Goal: Transaction & Acquisition: Purchase product/service

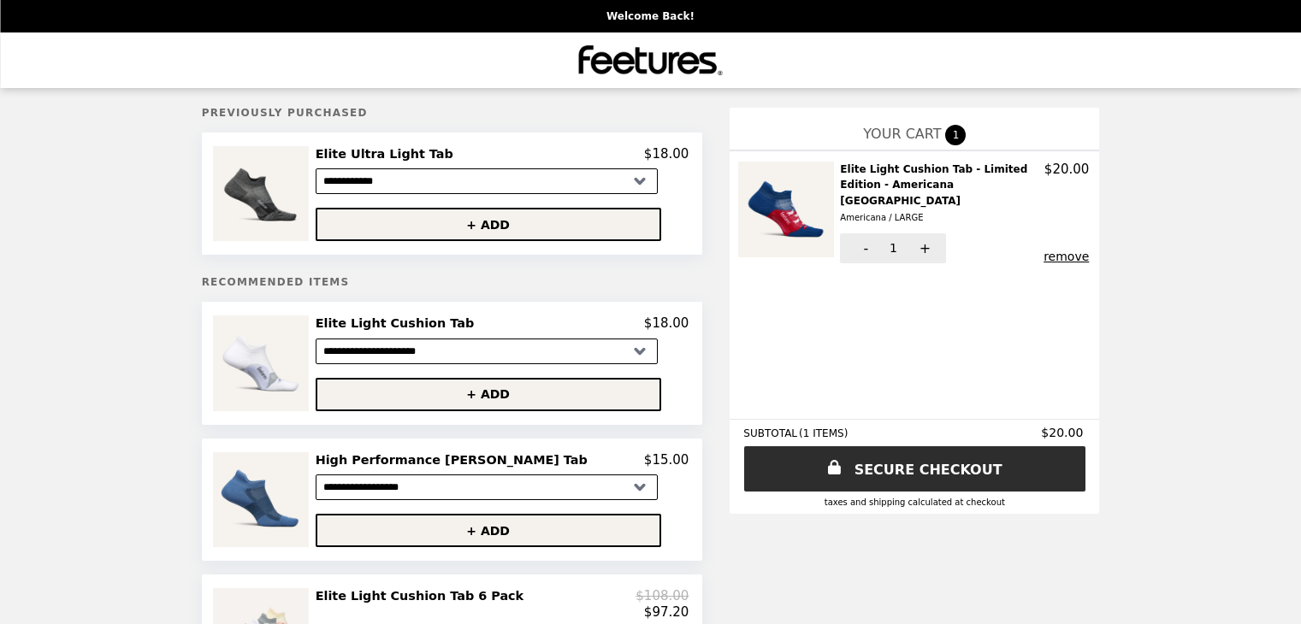
select select "**********"
click at [840, 179] on h2 "Elite Light Cushion Tab - Limited Edition - Americana USA Americana / LARGE" at bounding box center [942, 194] width 204 height 65
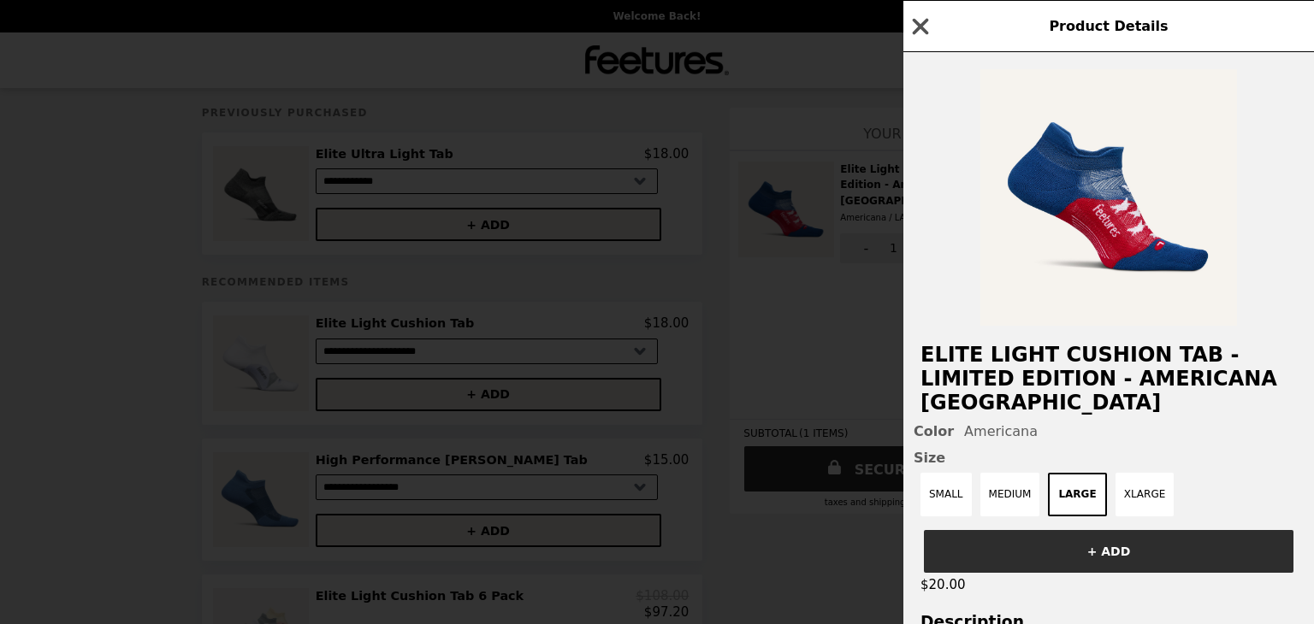
click at [918, 21] on icon "button" at bounding box center [920, 27] width 26 height 26
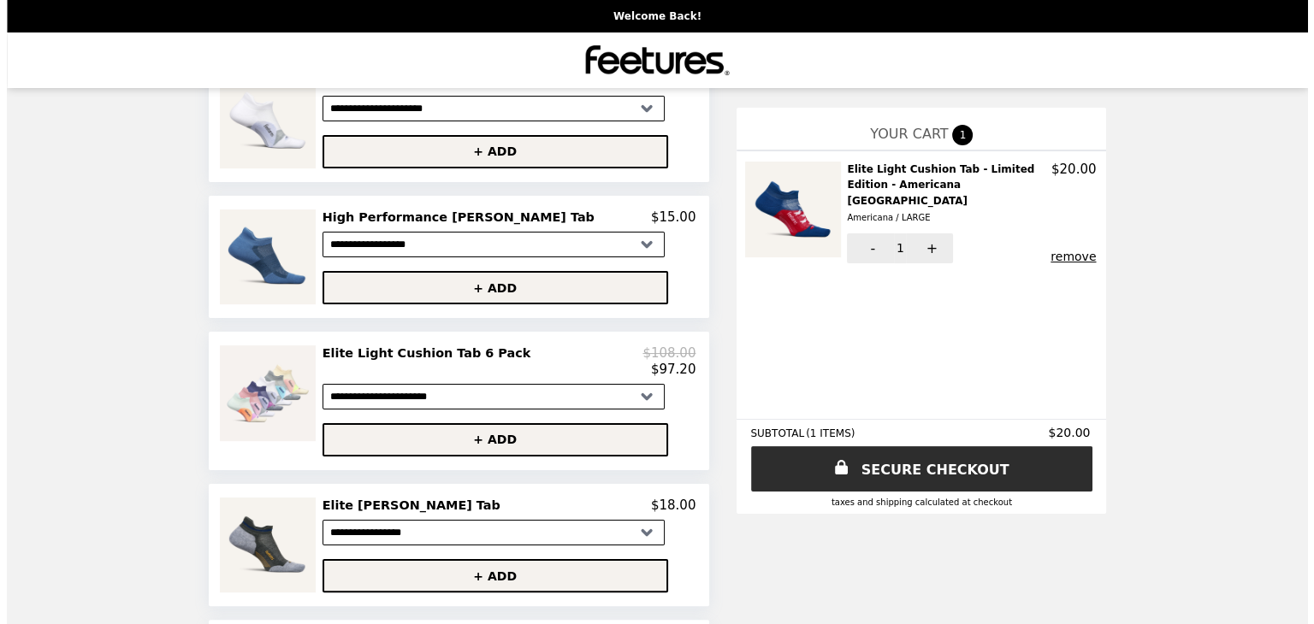
scroll to position [257, 0]
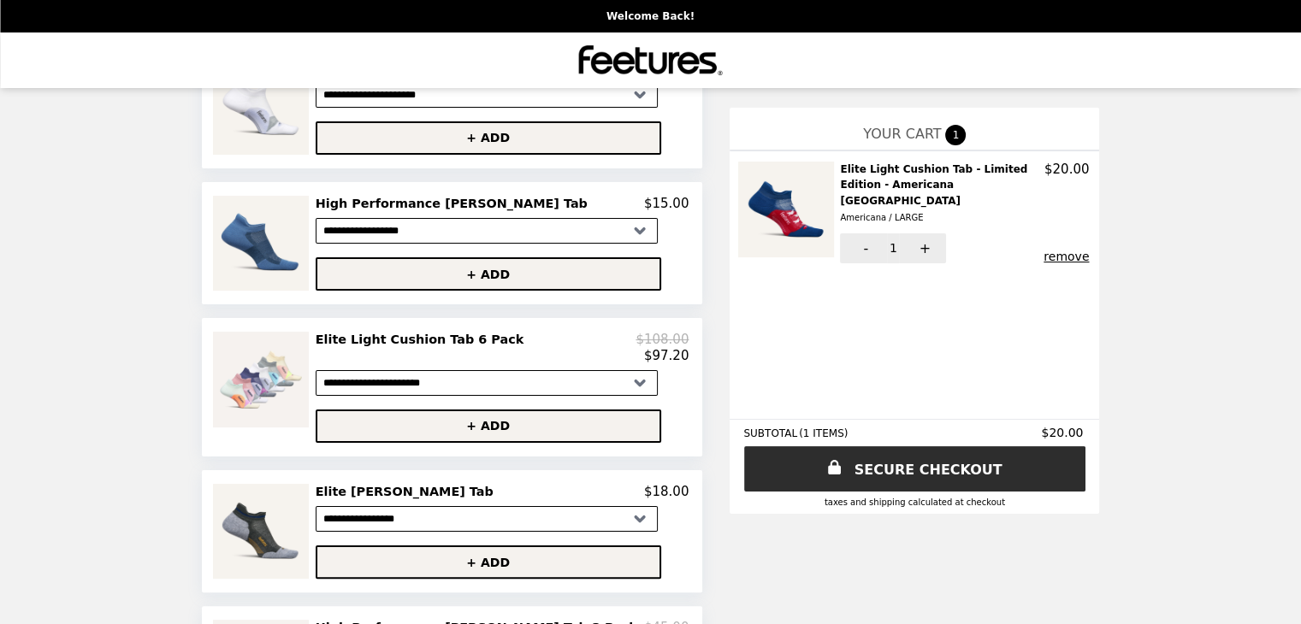
click at [434, 345] on h2 "Elite Light Cushion Tab 6 Pack" at bounding box center [423, 339] width 215 height 15
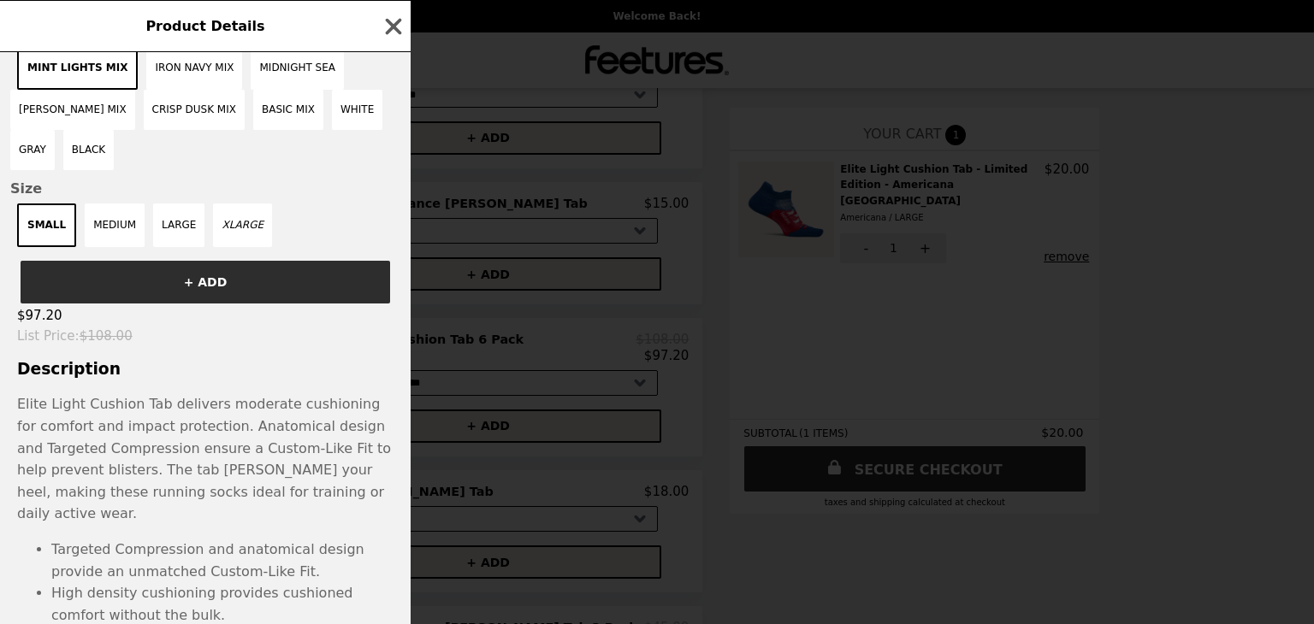
scroll to position [349, 0]
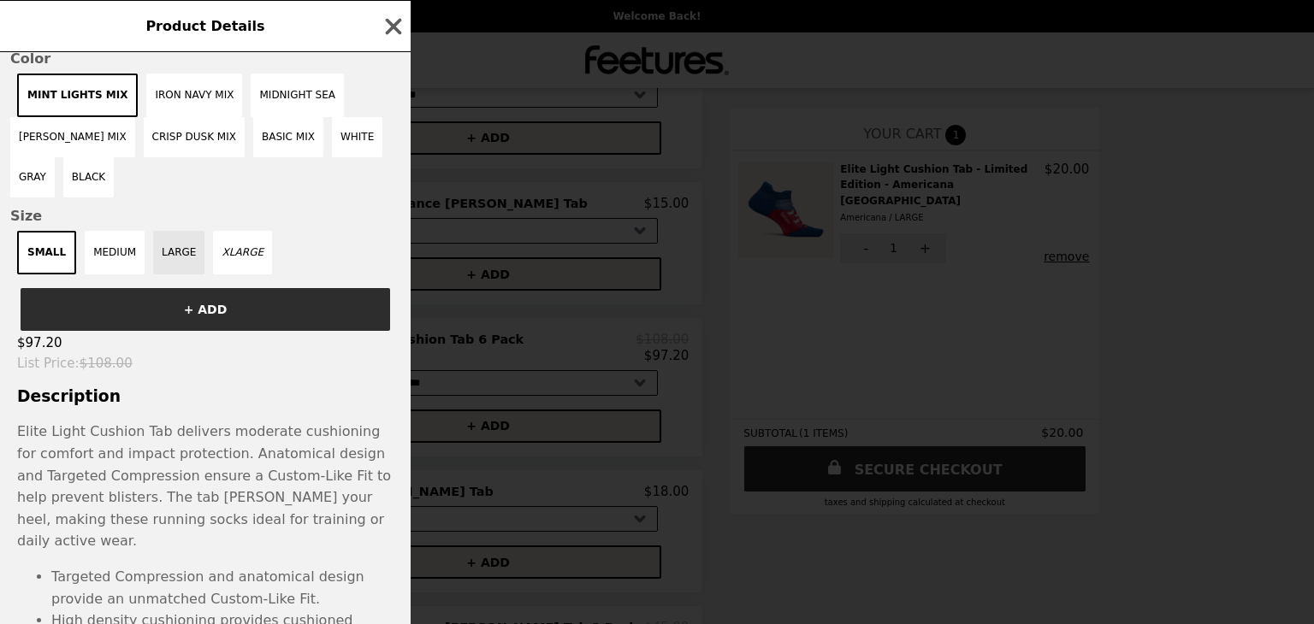
click at [167, 242] on button "LARGE" at bounding box center [178, 253] width 51 height 44
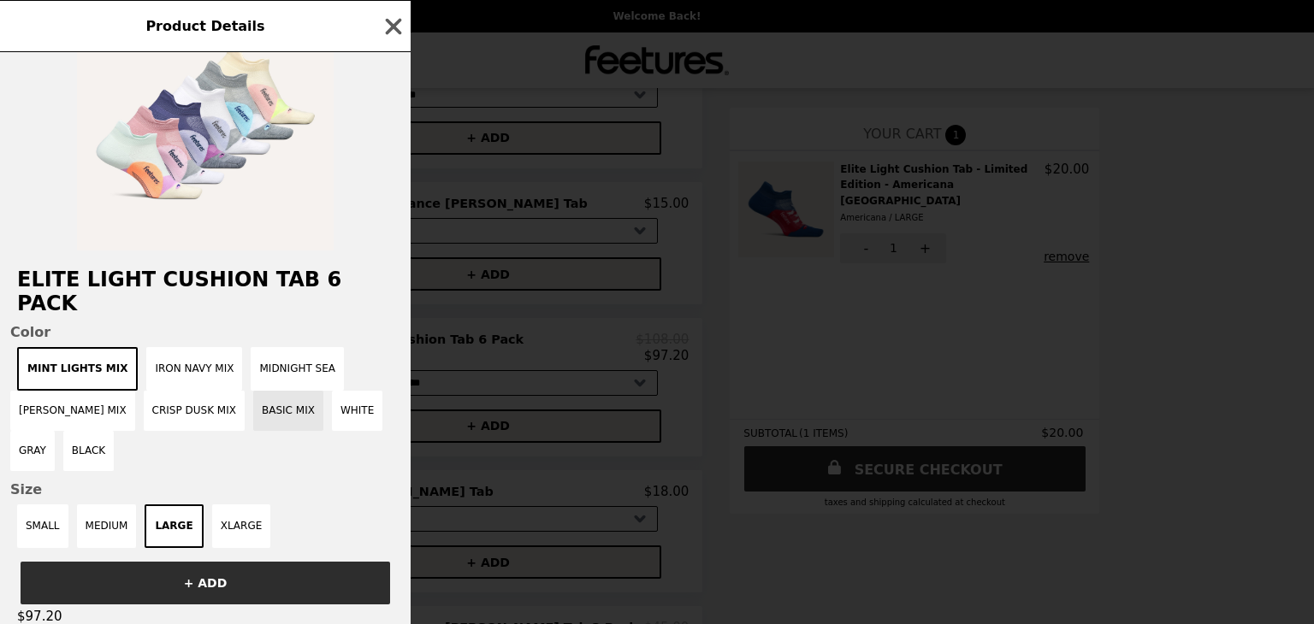
scroll to position [0, 0]
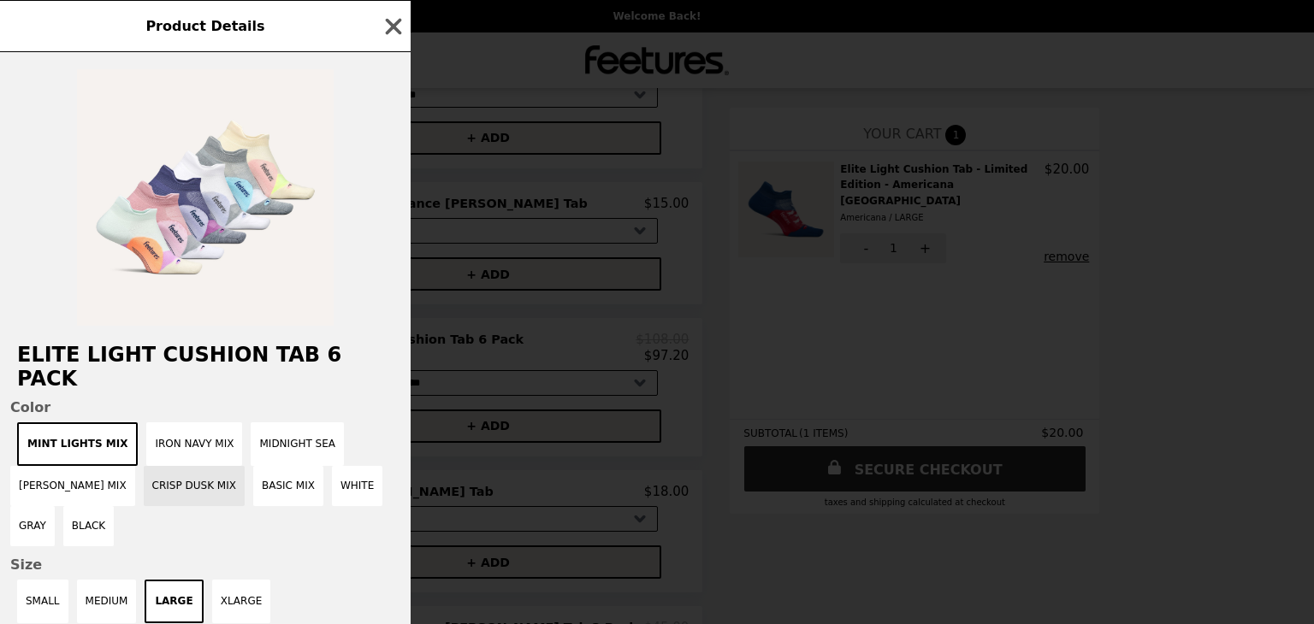
click at [180, 479] on button "Crisp Dusk Mix" at bounding box center [194, 486] width 101 height 40
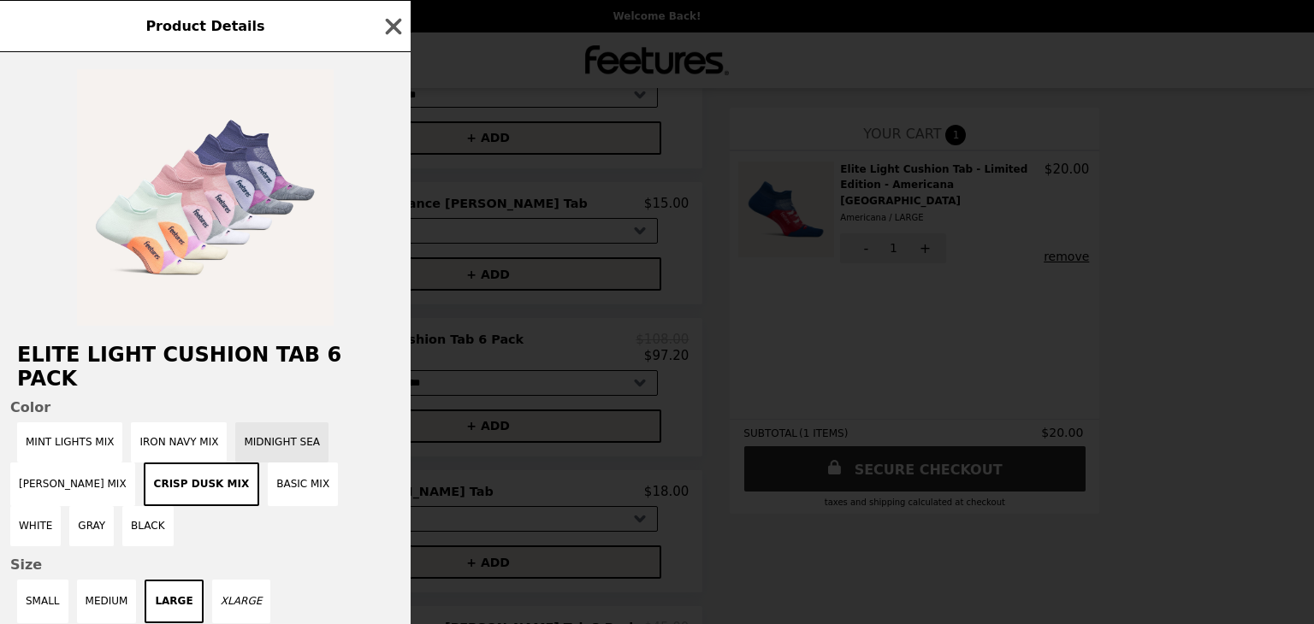
click at [279, 422] on button "Midnight Sea" at bounding box center [281, 442] width 93 height 40
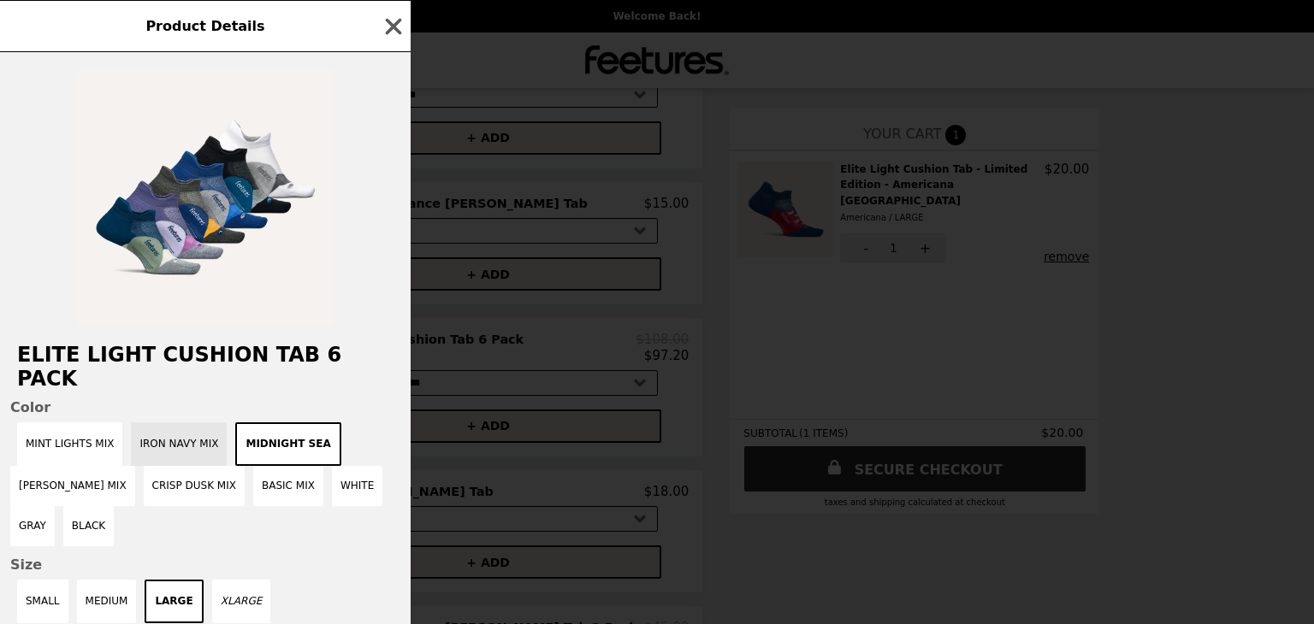
click at [176, 422] on button "Iron Navy Mix" at bounding box center [179, 444] width 96 height 44
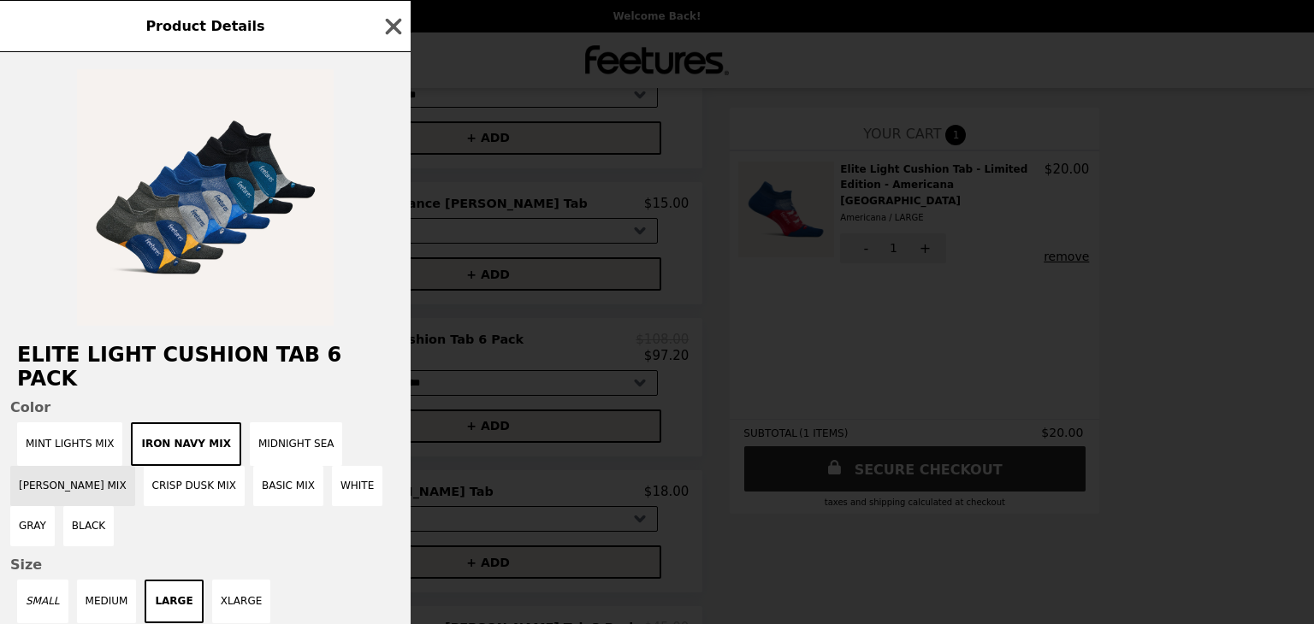
click at [73, 466] on button "[PERSON_NAME] Mix" at bounding box center [72, 486] width 125 height 40
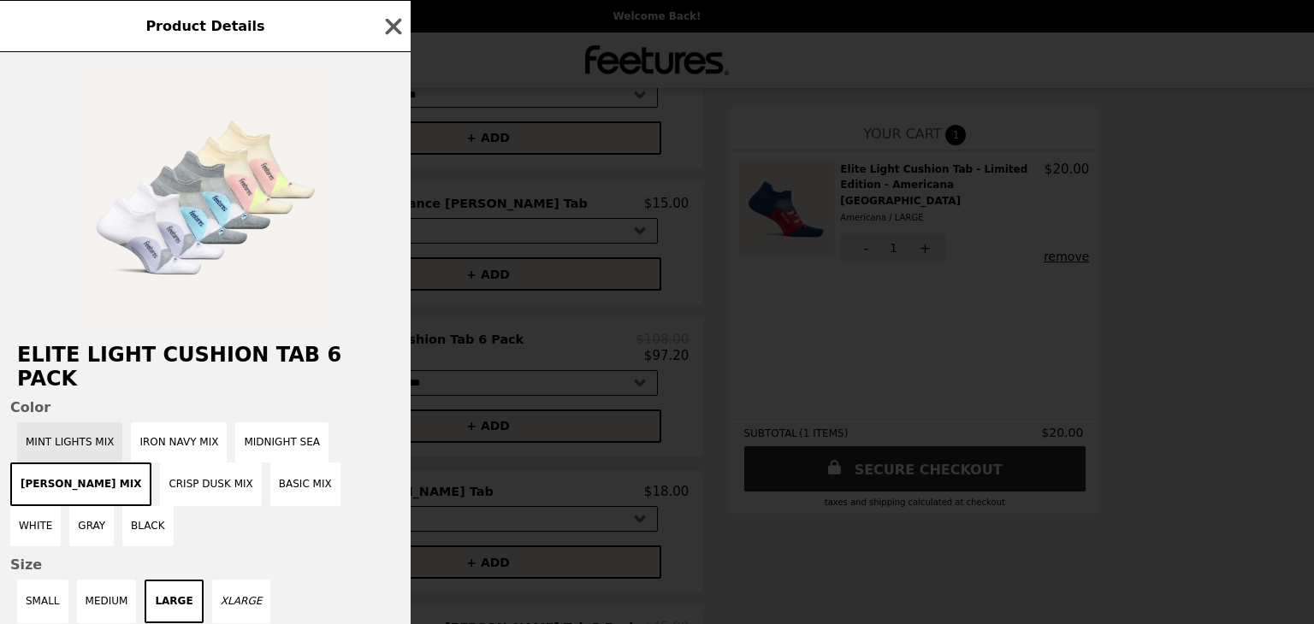
click at [68, 424] on button "Mint Lights Mix" at bounding box center [69, 442] width 105 height 40
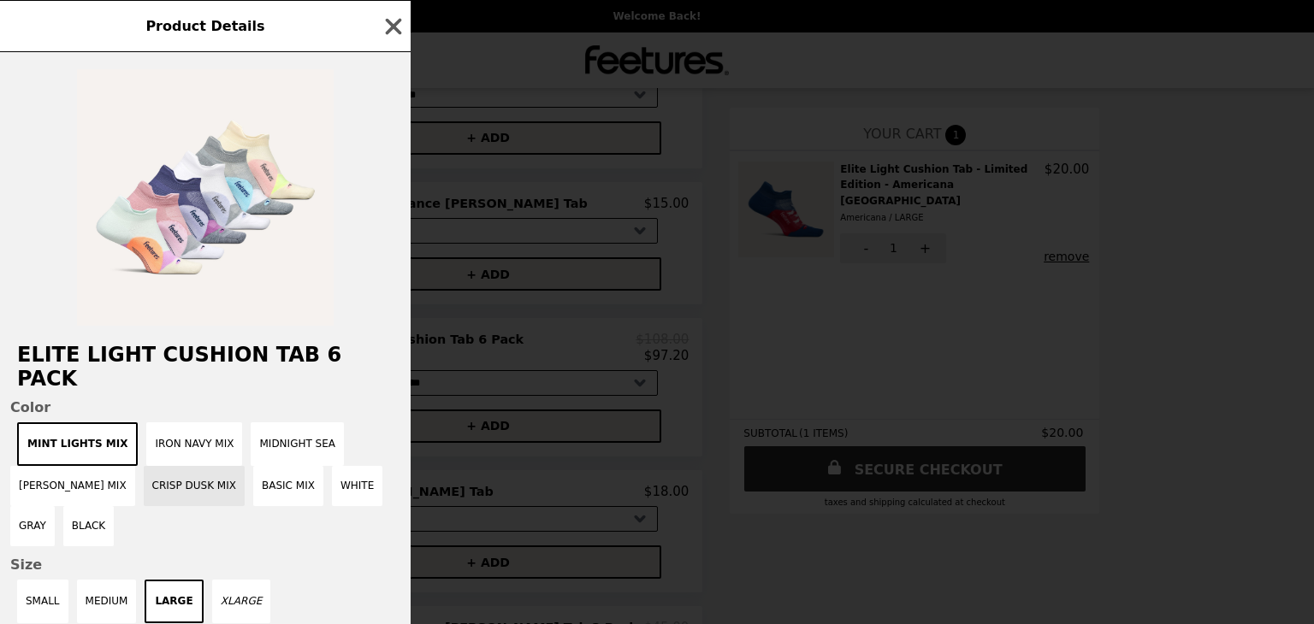
click at [179, 468] on button "Crisp Dusk Mix" at bounding box center [194, 486] width 101 height 40
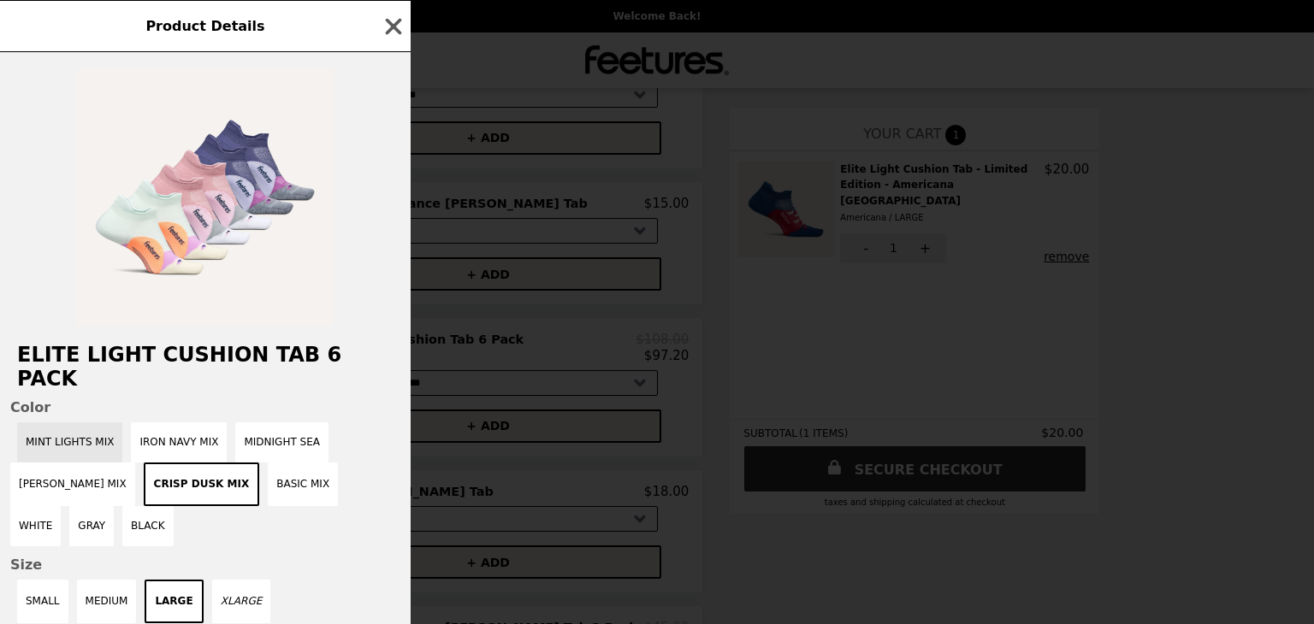
click at [50, 422] on button "Mint Lights Mix" at bounding box center [69, 442] width 105 height 40
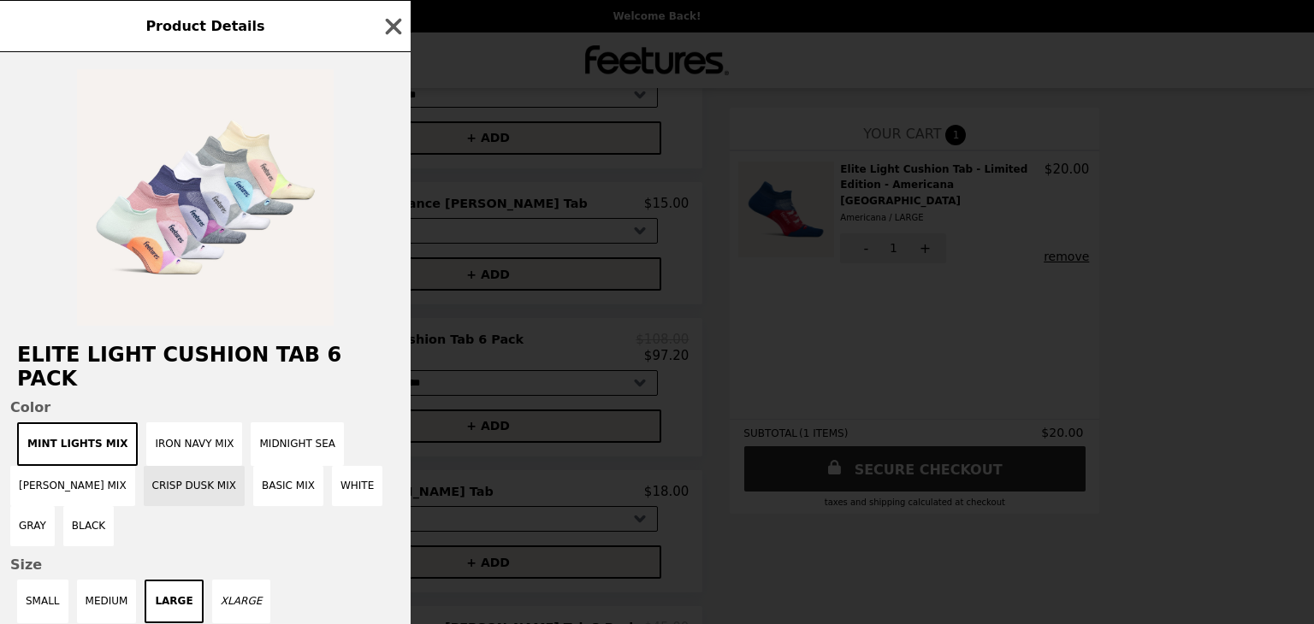
click at [181, 468] on button "Crisp Dusk Mix" at bounding box center [194, 486] width 101 height 40
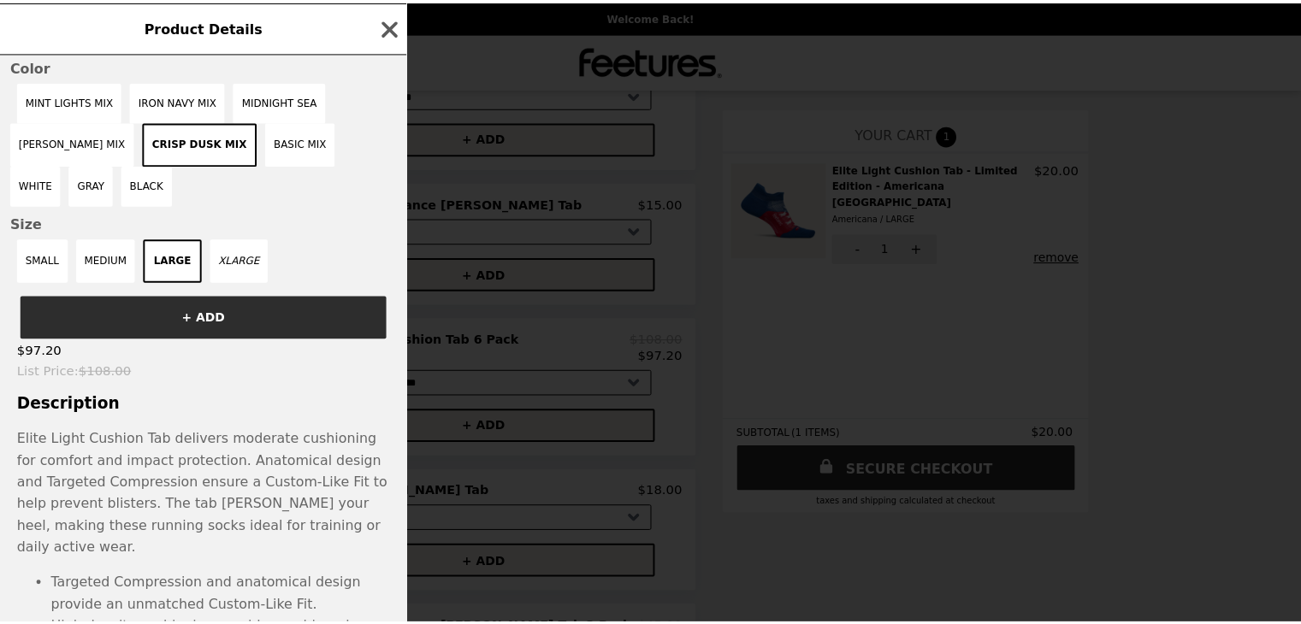
scroll to position [342, 0]
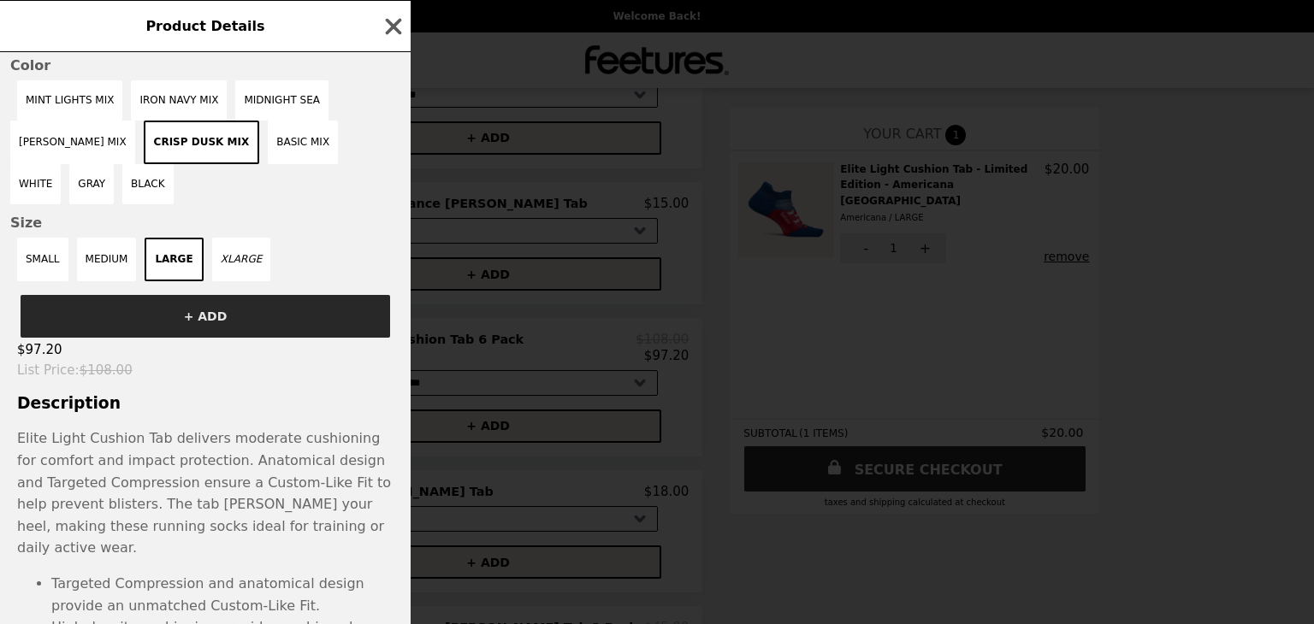
click at [263, 305] on button "+ ADD" at bounding box center [205, 316] width 369 height 43
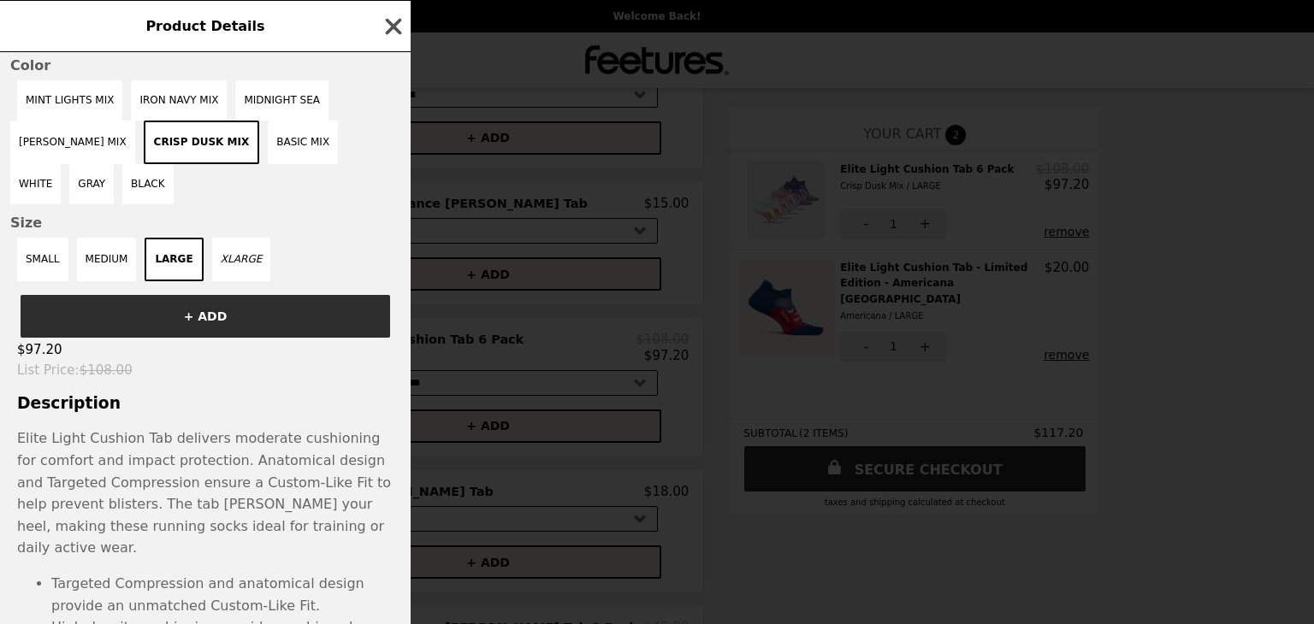
click at [386, 28] on icon "button" at bounding box center [394, 27] width 26 height 26
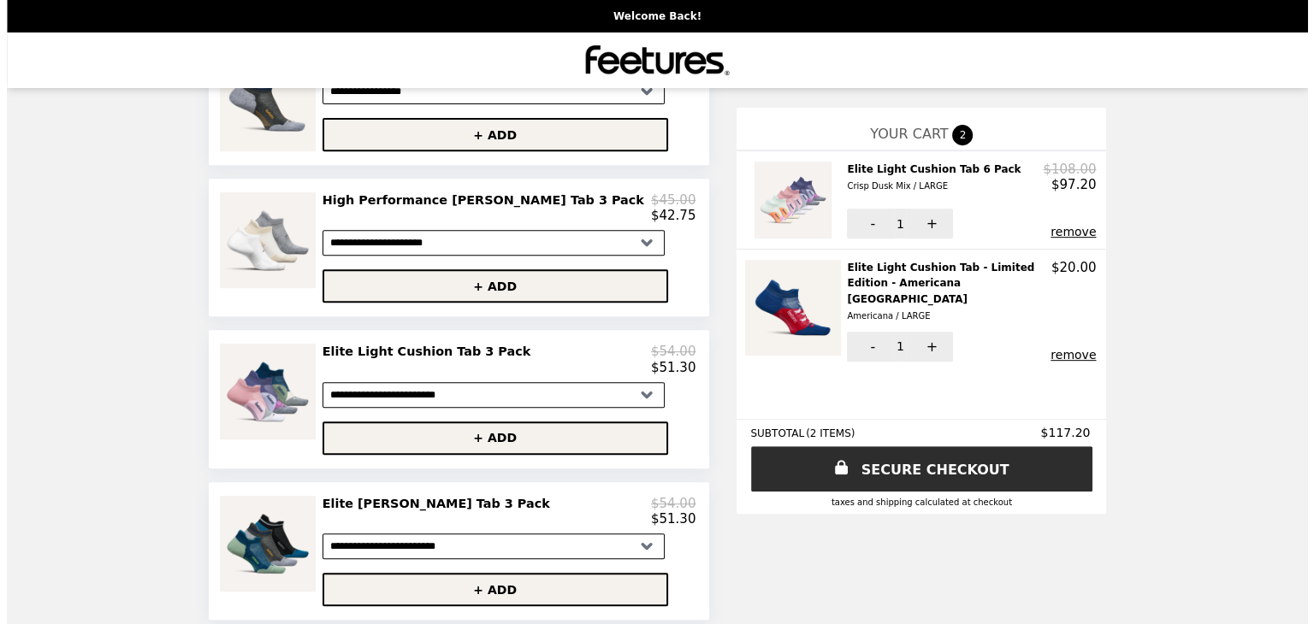
scroll to position [770, 0]
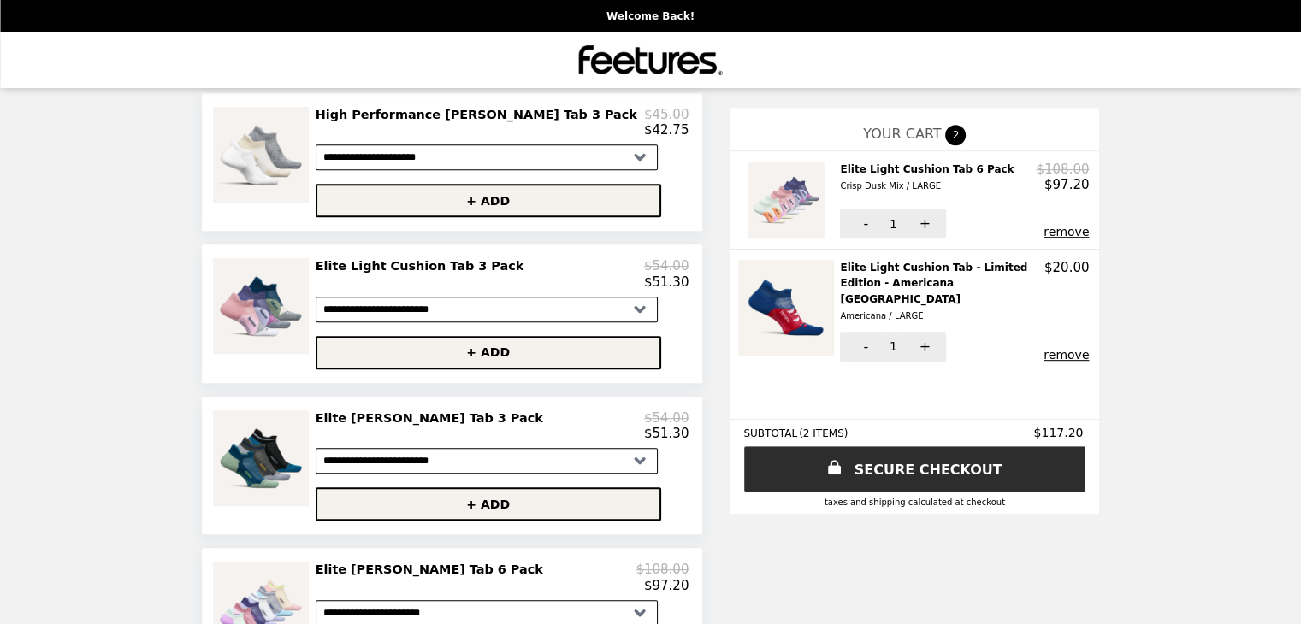
click at [623, 322] on select "**********" at bounding box center [487, 310] width 342 height 26
click at [313, 336] on img at bounding box center [263, 306] width 100 height 96
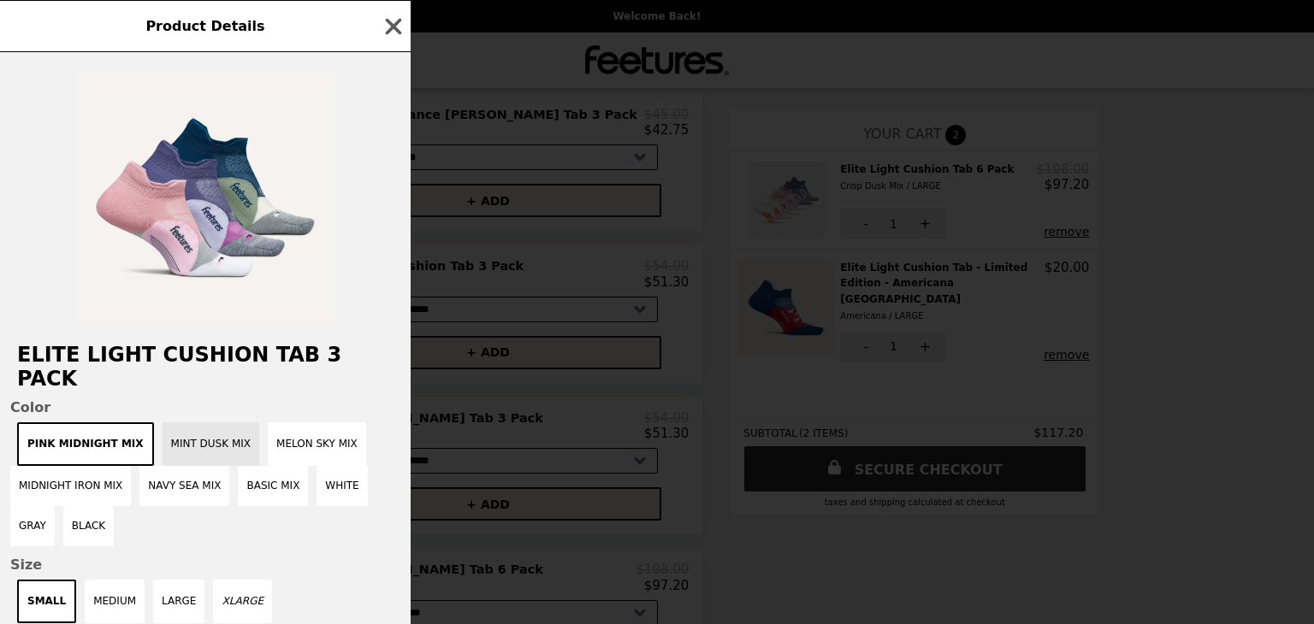
click at [185, 428] on button "Mint Dusk Mix" at bounding box center [210, 444] width 97 height 44
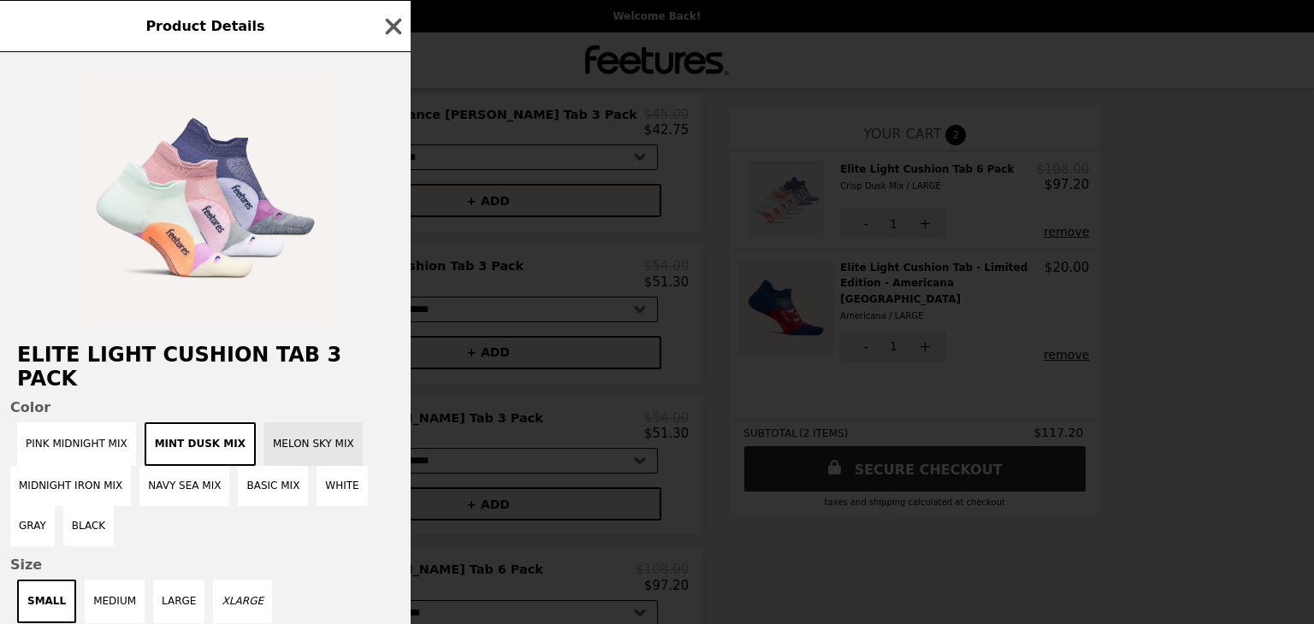
click at [280, 431] on button "Melon Sky Mix" at bounding box center [313, 444] width 98 height 44
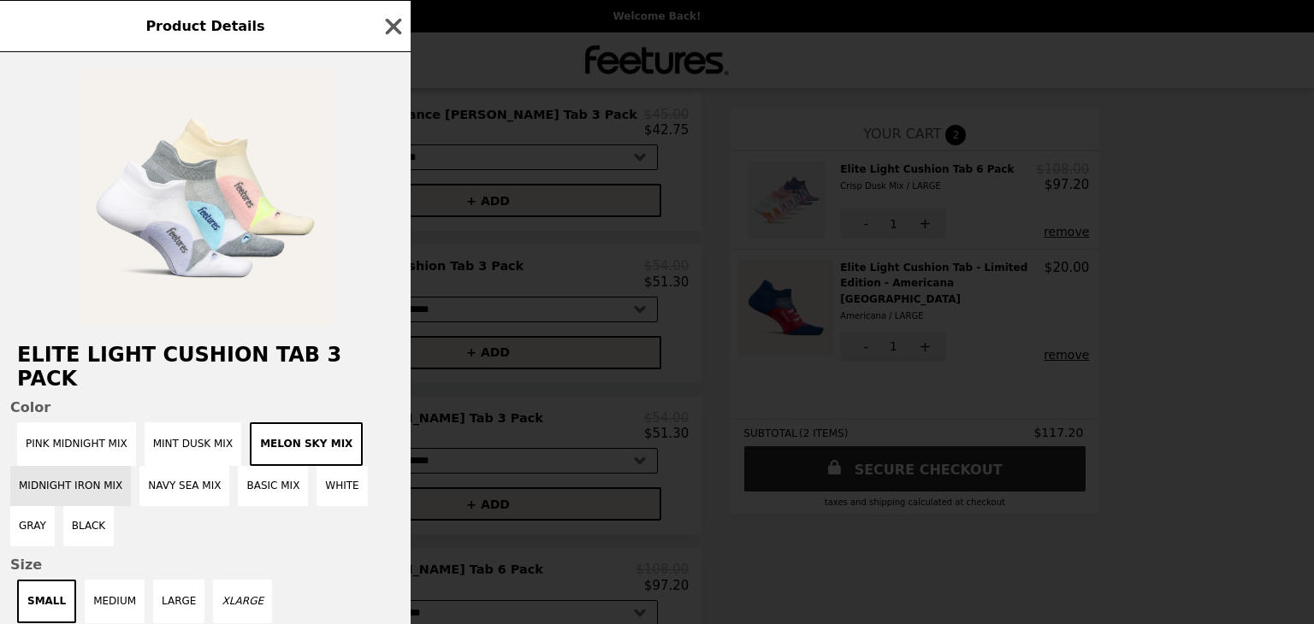
click at [91, 466] on button "Midnight Iron Mix" at bounding box center [70, 486] width 121 height 40
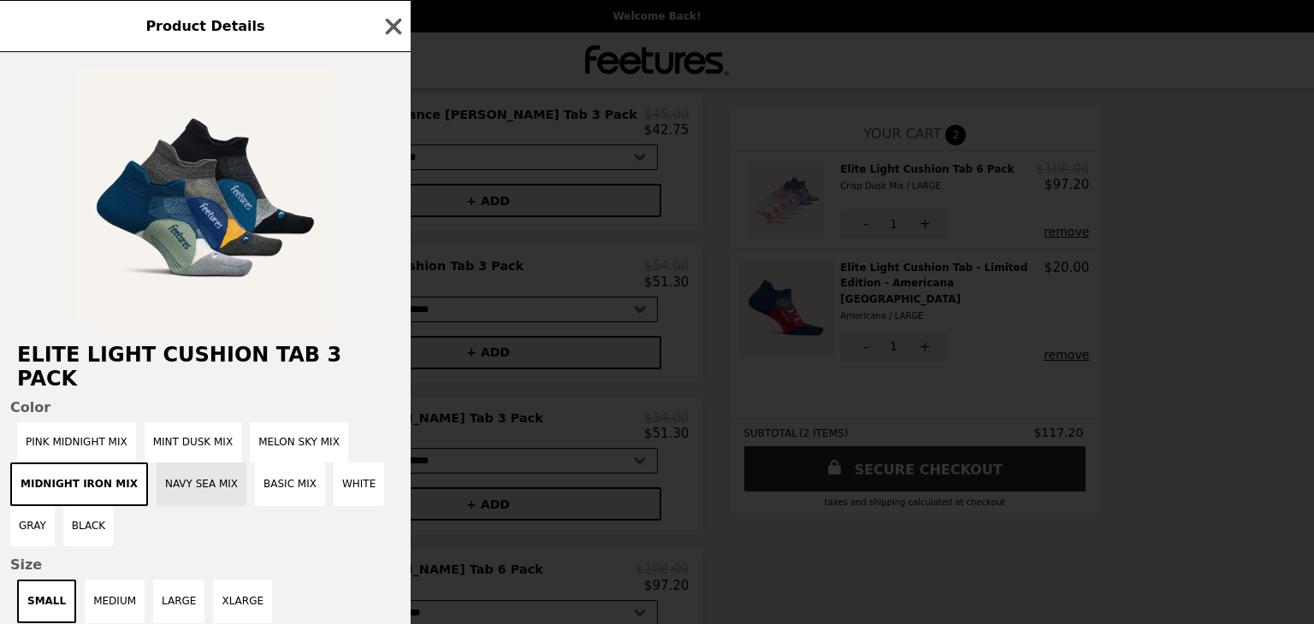
click at [186, 469] on button "Navy Sea Mix" at bounding box center [201, 485] width 90 height 44
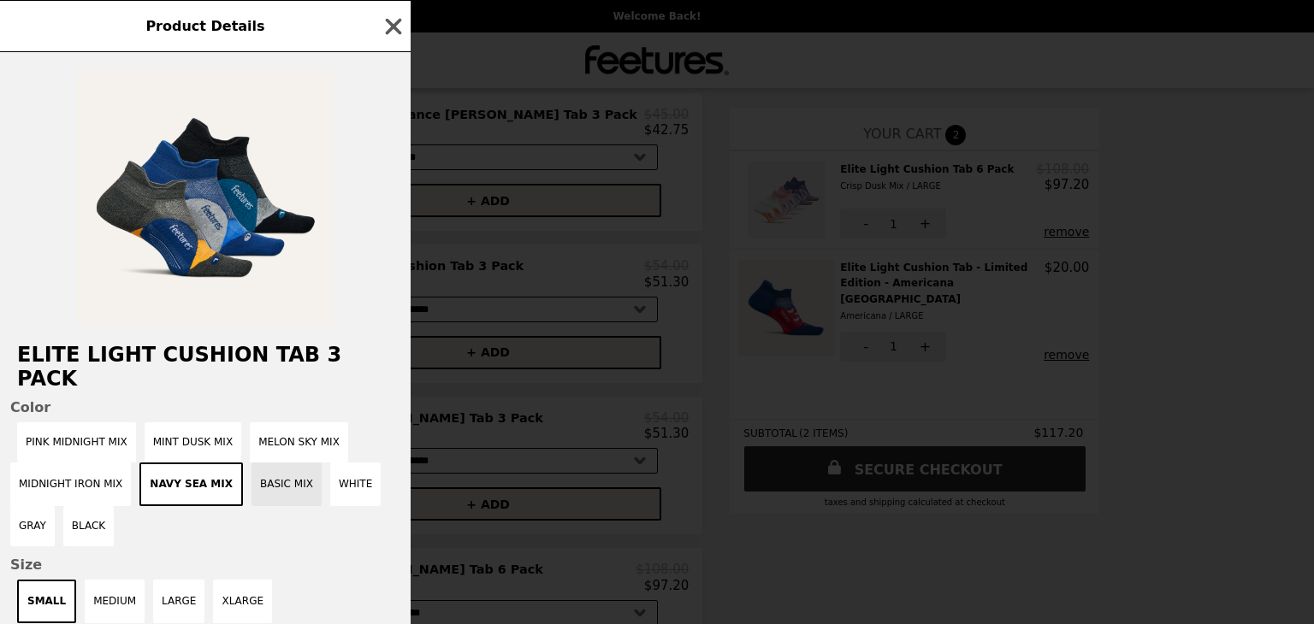
click at [280, 469] on button "Basic Mix" at bounding box center [286, 485] width 70 height 44
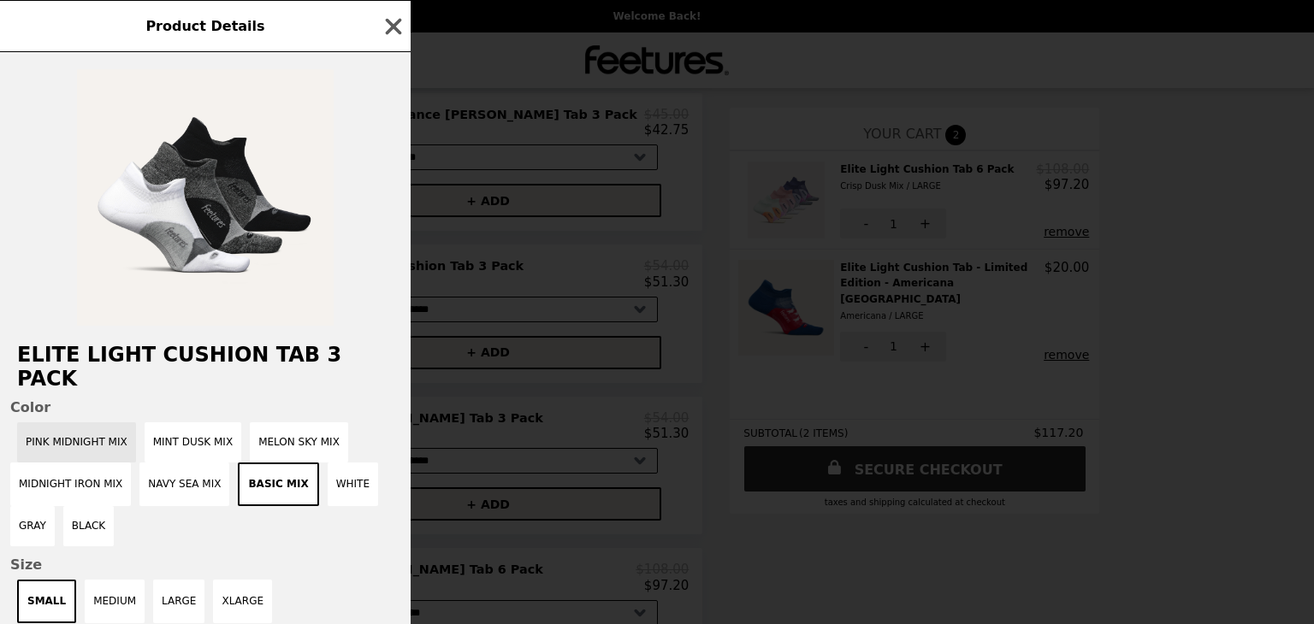
click at [79, 429] on button "Pink Midnight Mix" at bounding box center [76, 442] width 119 height 40
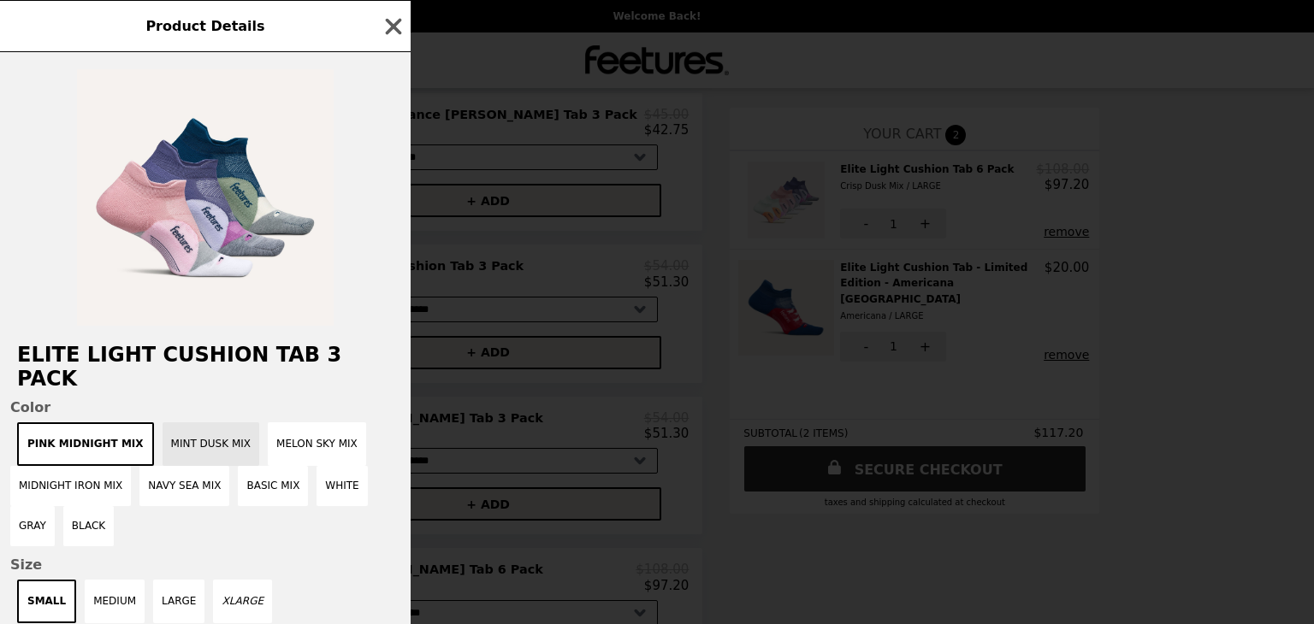
click at [214, 432] on button "Mint Dusk Mix" at bounding box center [210, 444] width 97 height 44
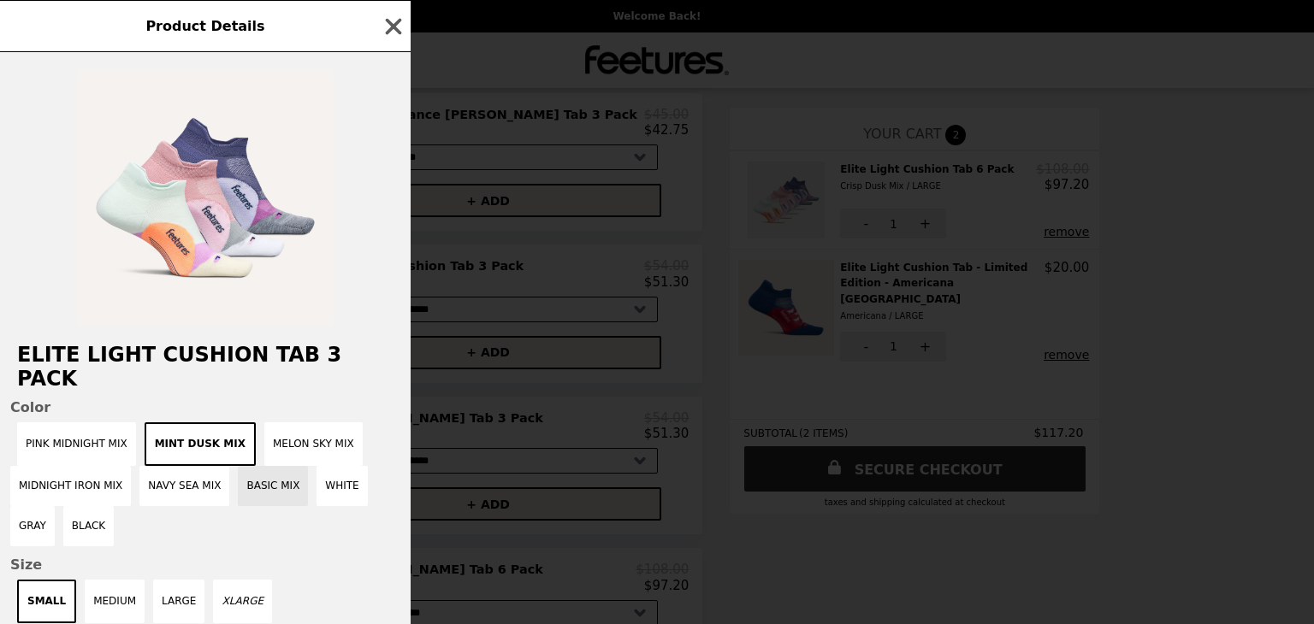
click at [257, 473] on button "Basic Mix" at bounding box center [273, 486] width 70 height 40
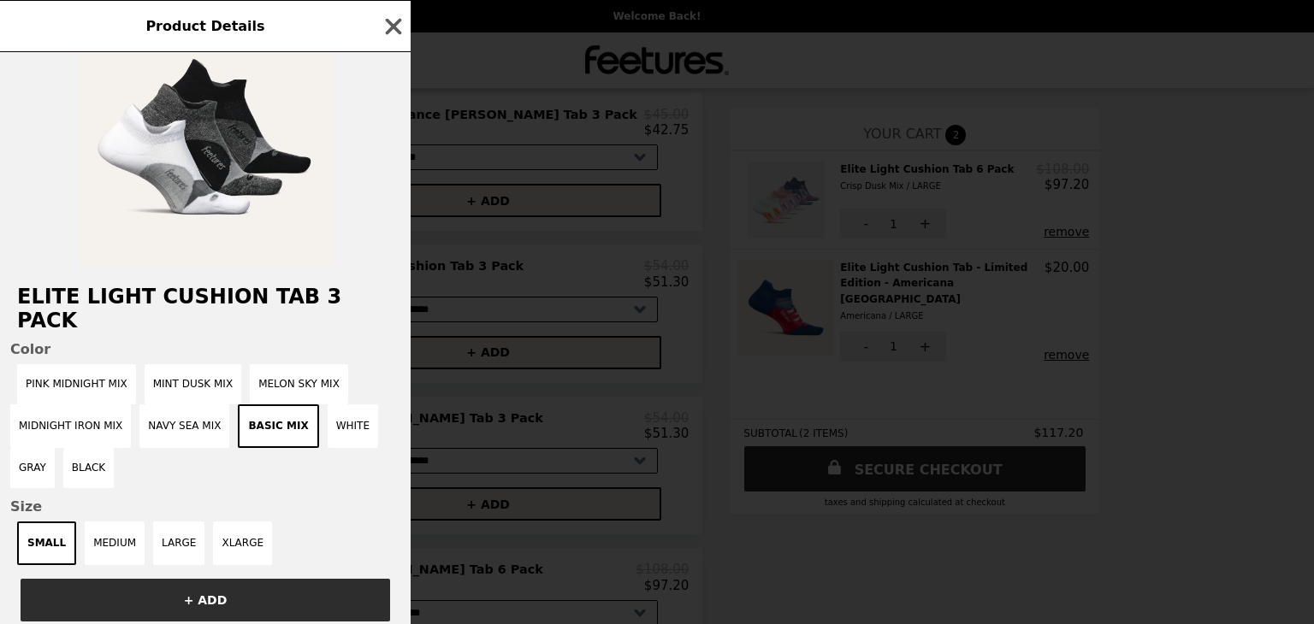
scroll to position [171, 0]
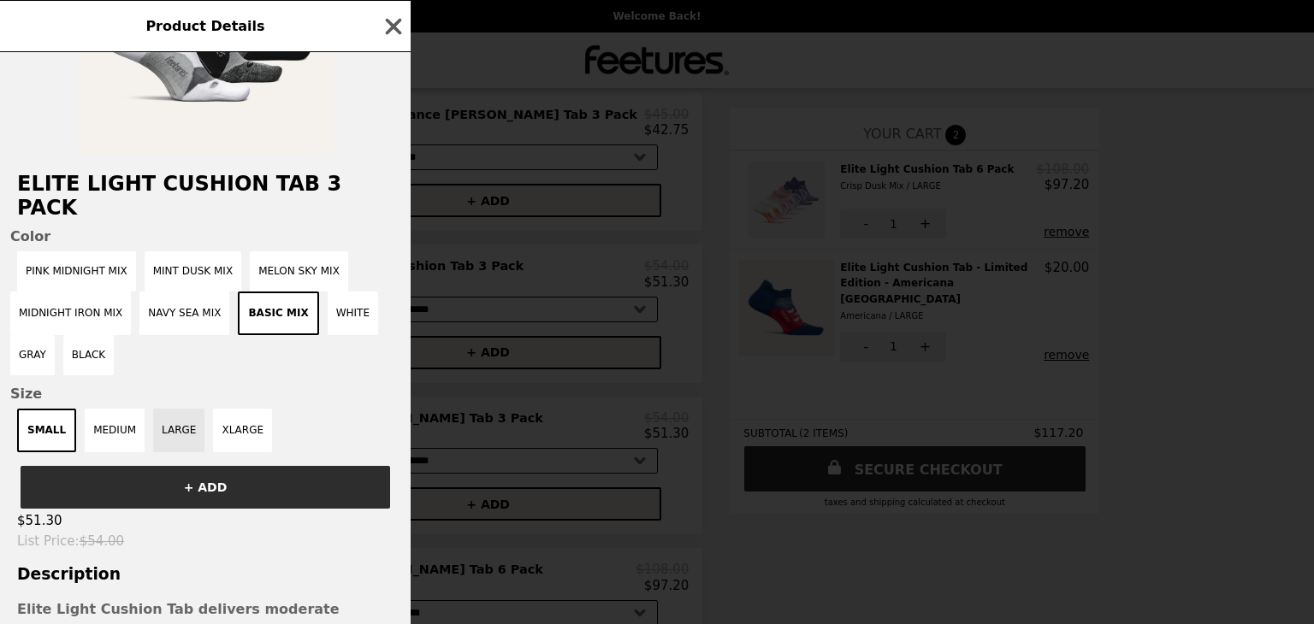
click at [170, 420] on button "LARGE" at bounding box center [178, 431] width 51 height 44
click at [180, 299] on button "Navy Sea Mix" at bounding box center [184, 314] width 90 height 44
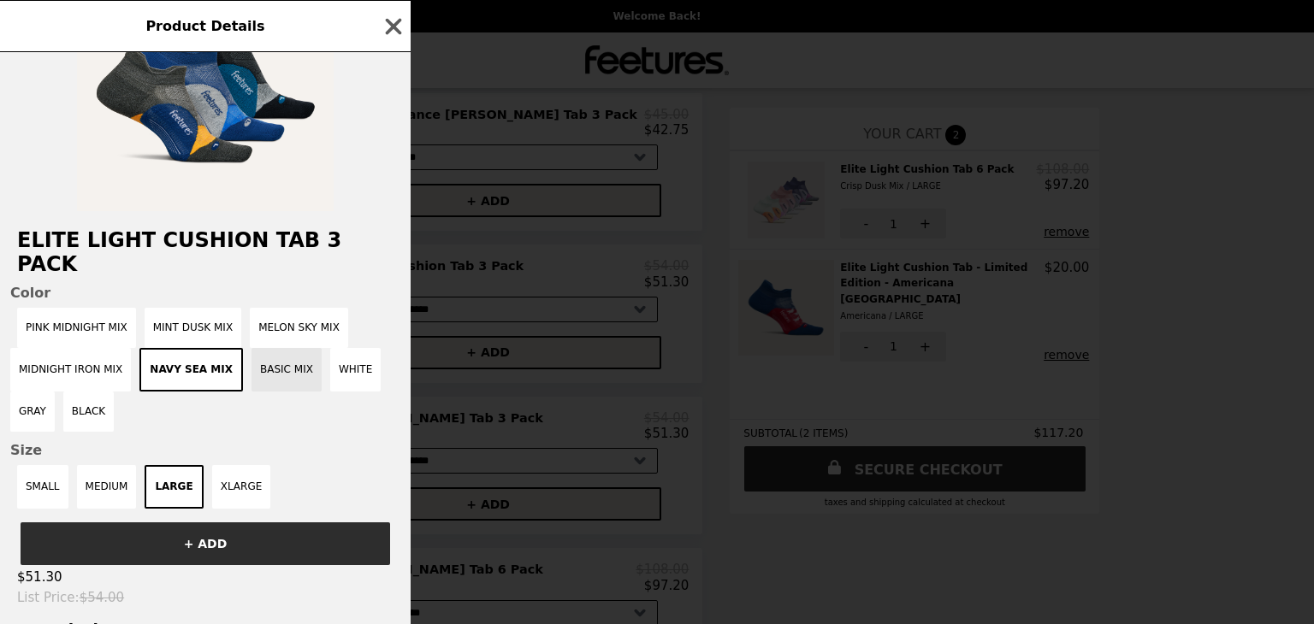
scroll to position [0, 0]
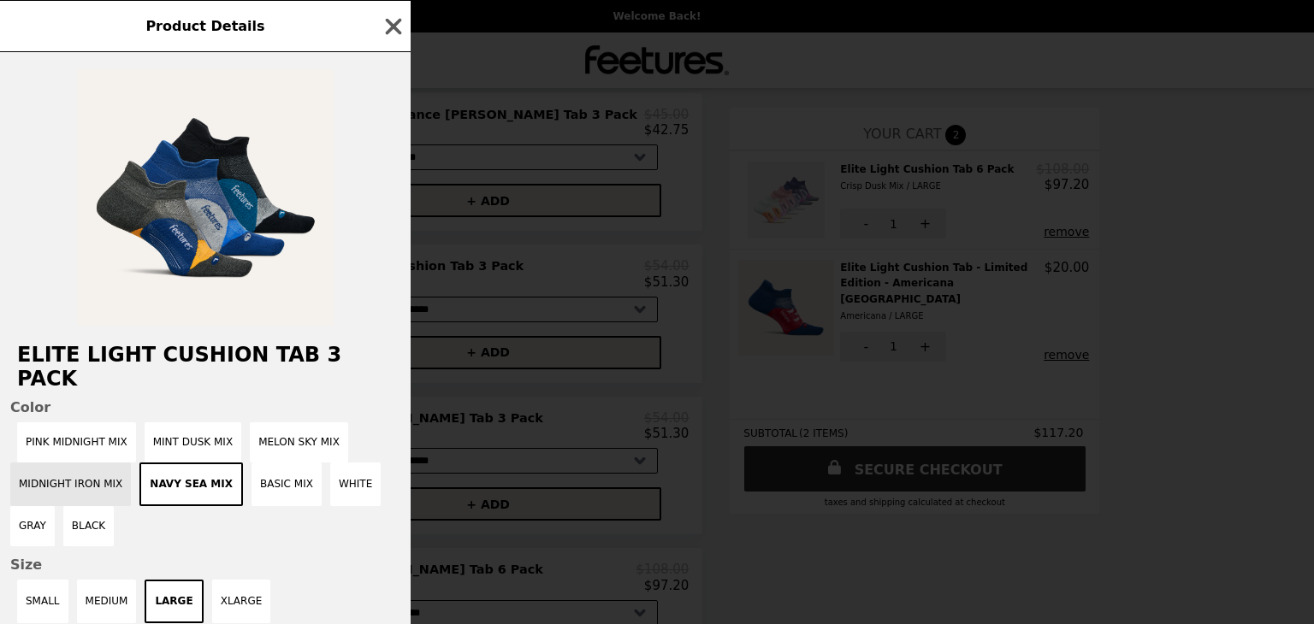
click at [103, 464] on button "Midnight Iron Mix" at bounding box center [70, 485] width 121 height 44
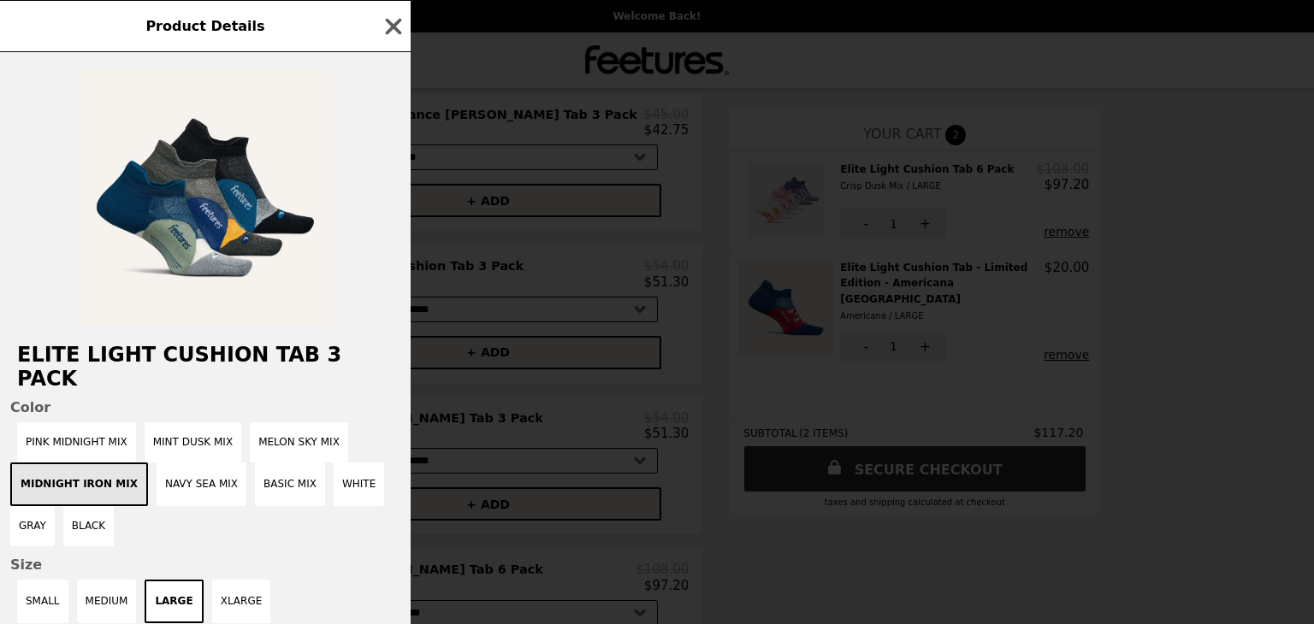
click at [83, 463] on button "Midnight Iron Mix" at bounding box center [79, 485] width 138 height 44
click at [188, 467] on button "Navy Sea Mix" at bounding box center [201, 485] width 90 height 44
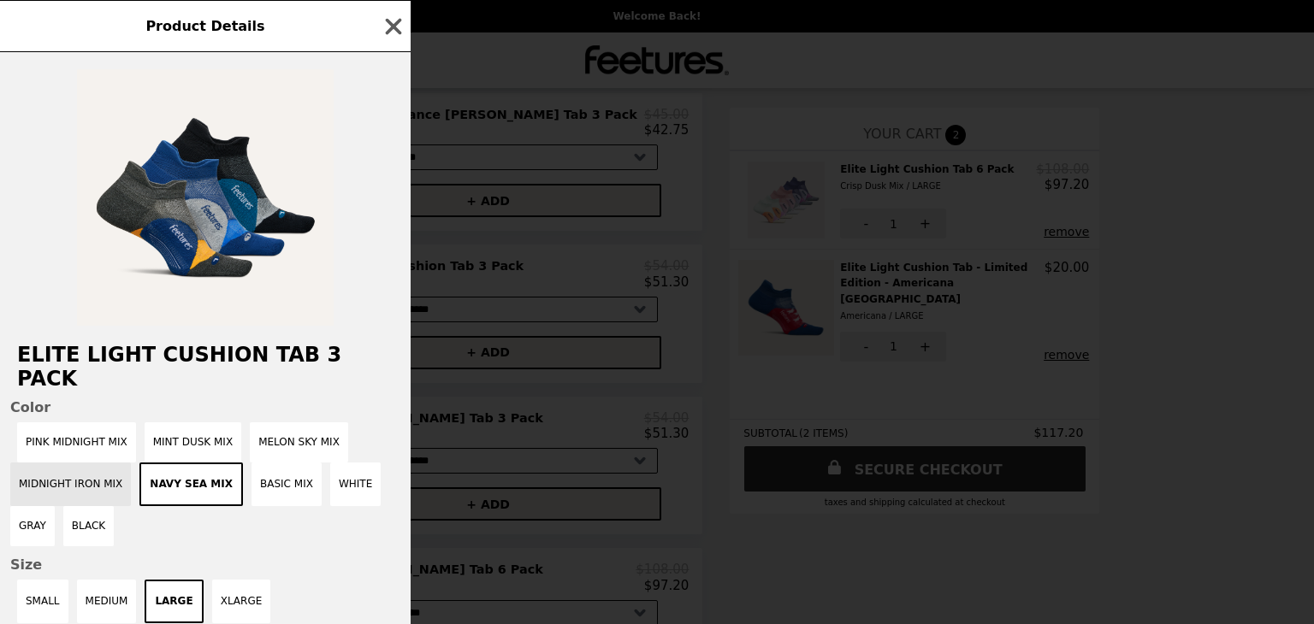
click at [77, 466] on button "Midnight Iron Mix" at bounding box center [70, 485] width 121 height 44
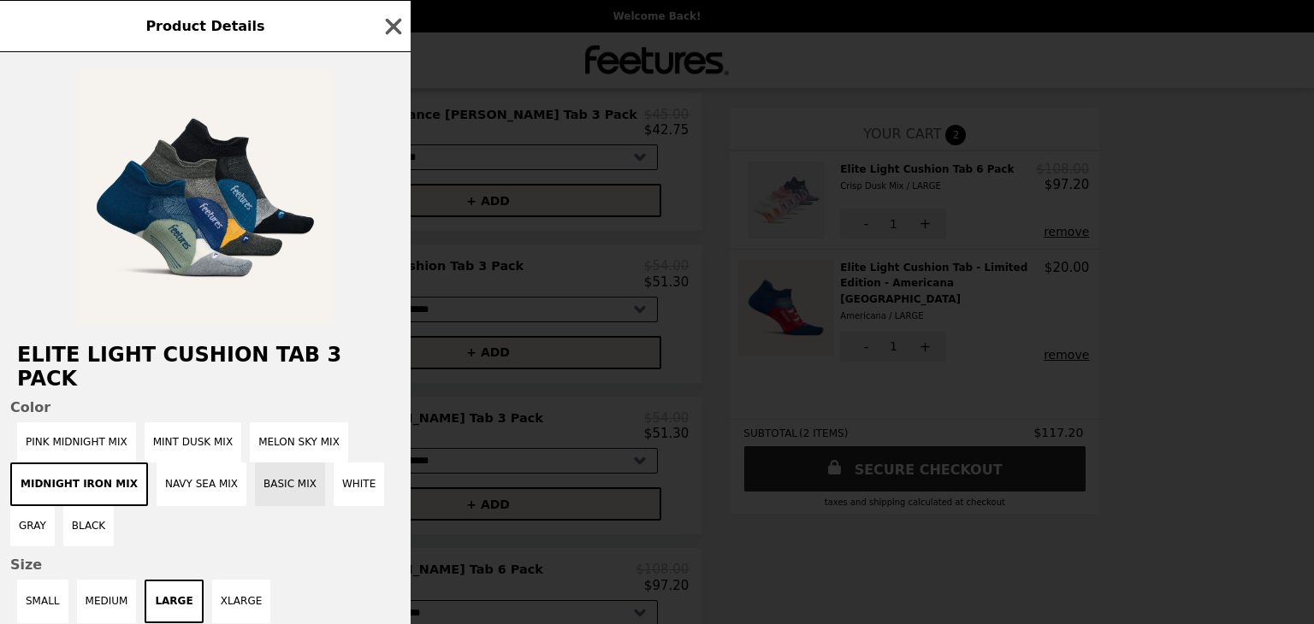
click at [274, 471] on button "Basic Mix" at bounding box center [290, 485] width 70 height 44
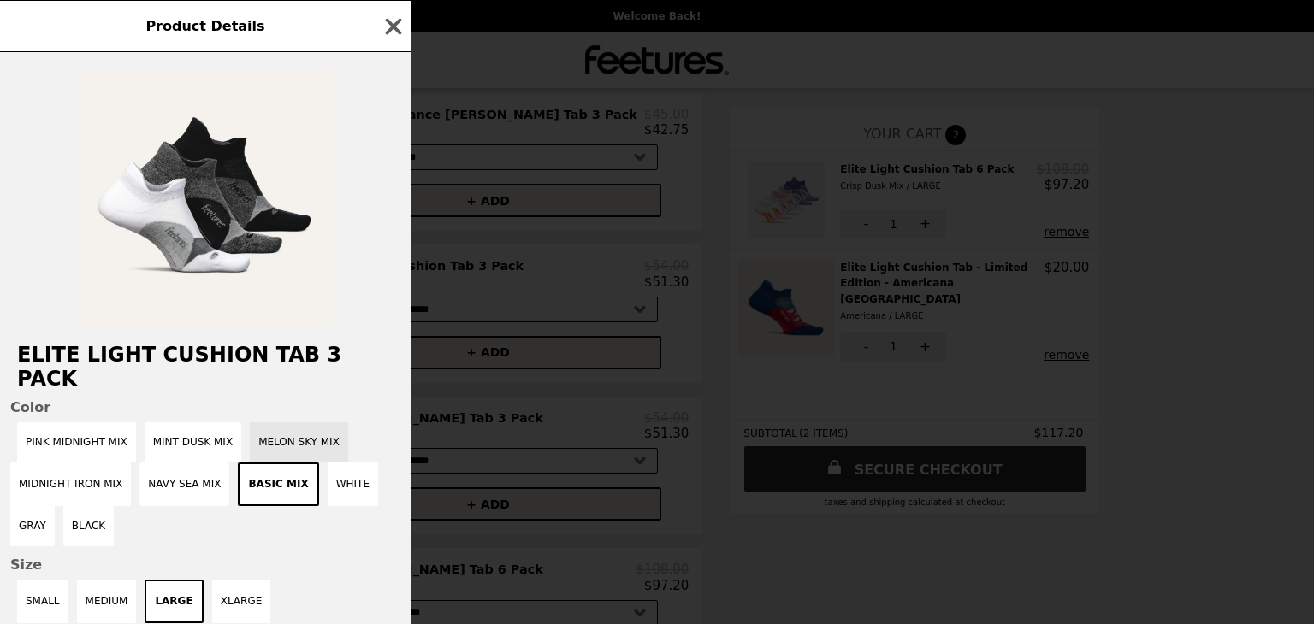
click at [300, 422] on button "Melon Sky Mix" at bounding box center [299, 442] width 98 height 40
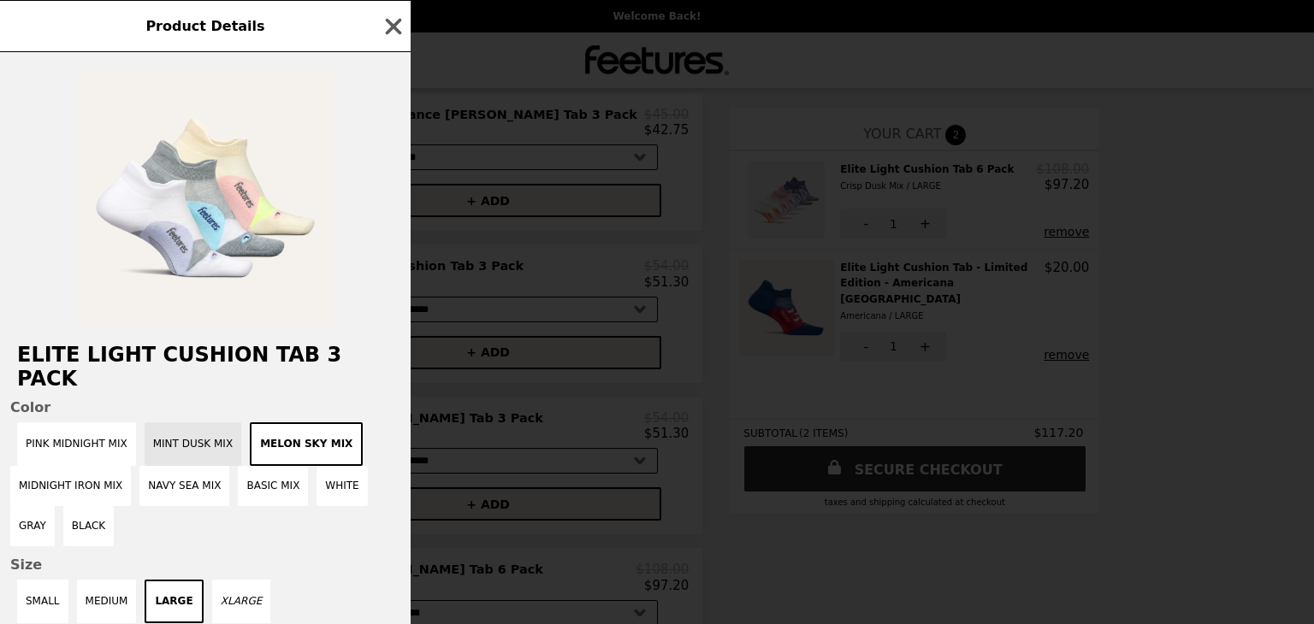
click at [180, 425] on button "Mint Dusk Mix" at bounding box center [193, 444] width 97 height 44
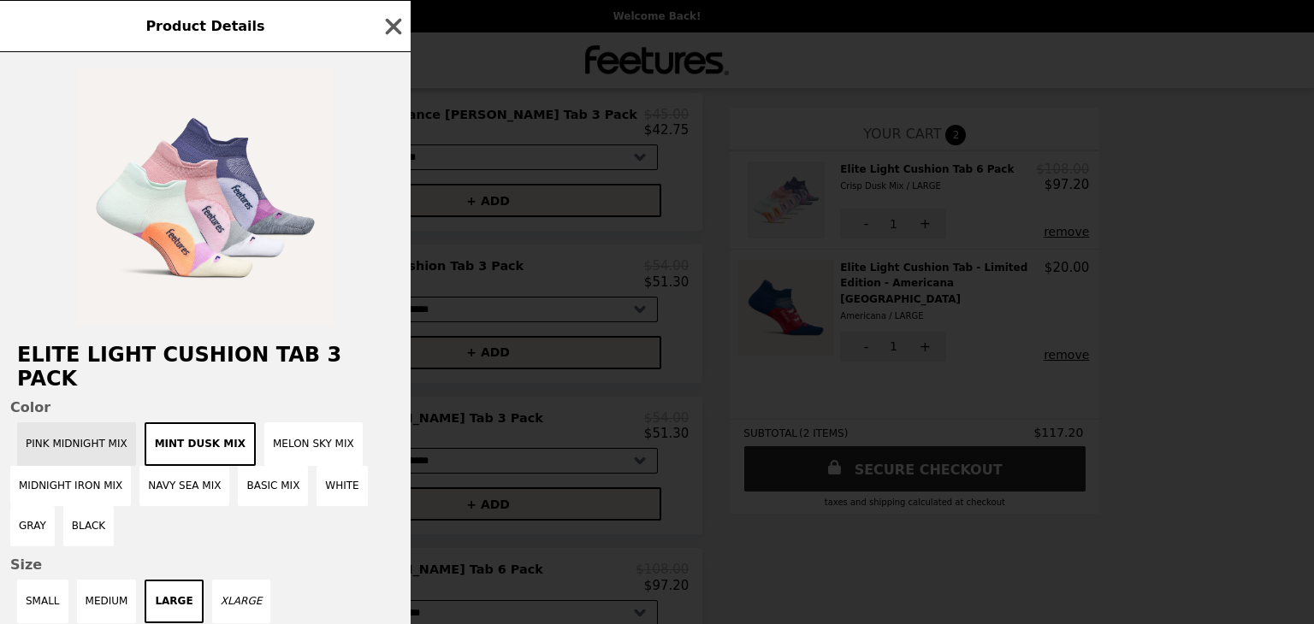
click at [84, 428] on button "Pink Midnight Mix" at bounding box center [76, 444] width 119 height 44
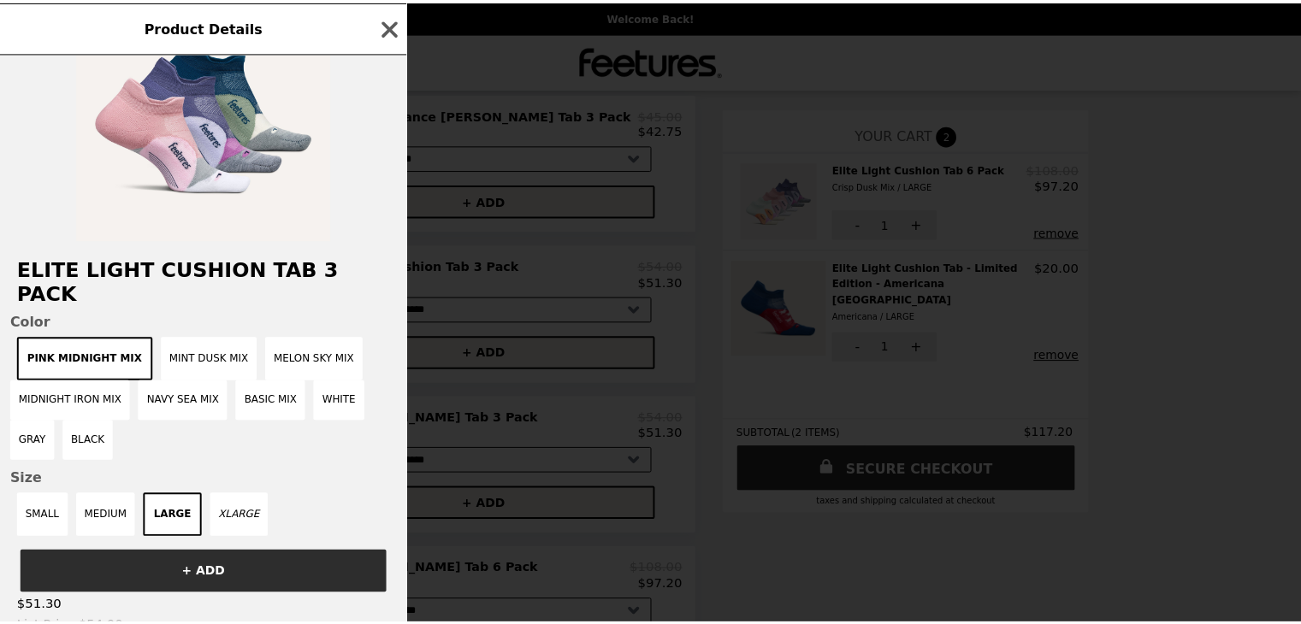
scroll to position [171, 0]
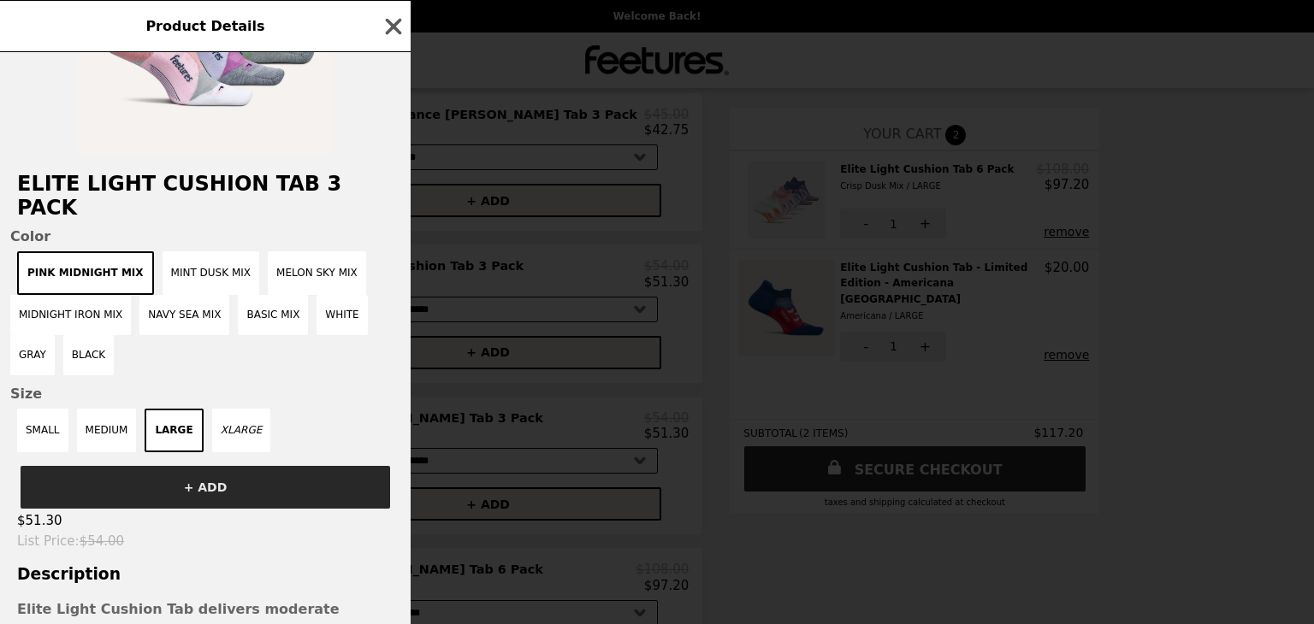
click at [261, 481] on button "+ ADD" at bounding box center [205, 487] width 369 height 43
click at [387, 27] on icon "button" at bounding box center [394, 27] width 26 height 26
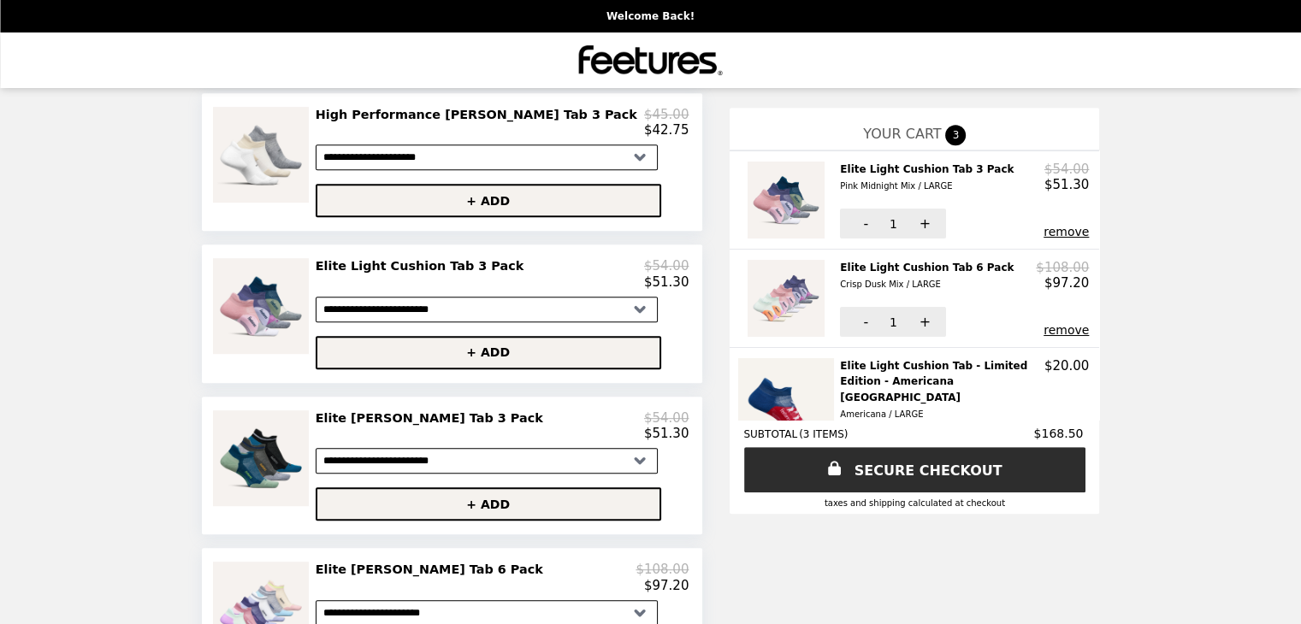
click at [1043, 328] on button "remove" at bounding box center [1065, 330] width 45 height 14
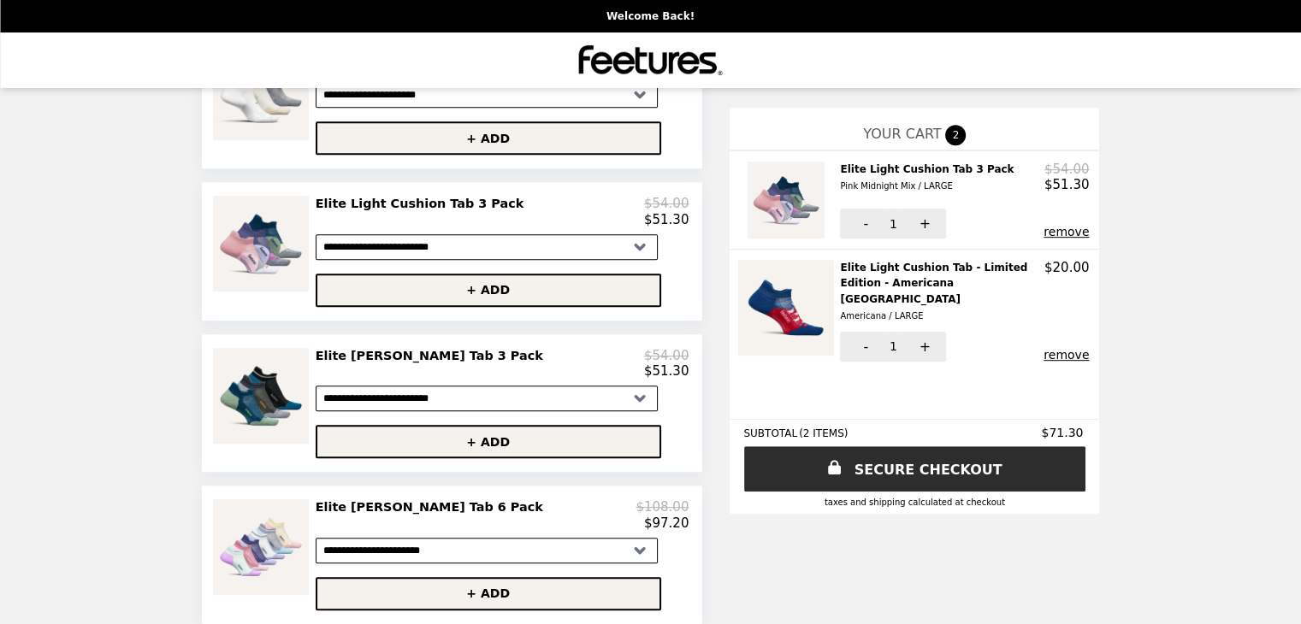
scroll to position [812, 0]
